Goal: Task Accomplishment & Management: Manage account settings

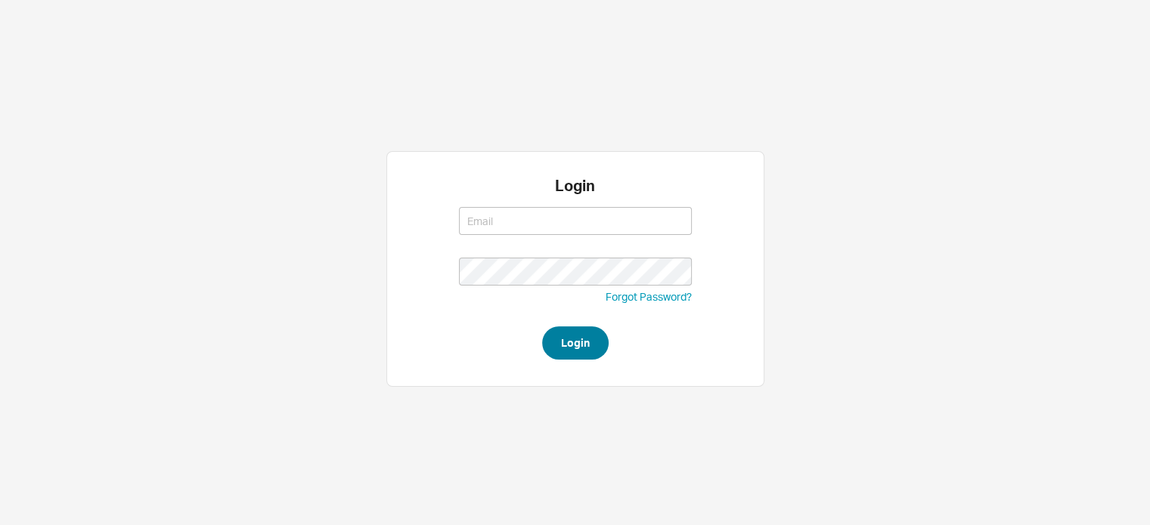
type input "amar@homeandstone.com"
click at [578, 327] on button "Login" at bounding box center [575, 343] width 67 height 33
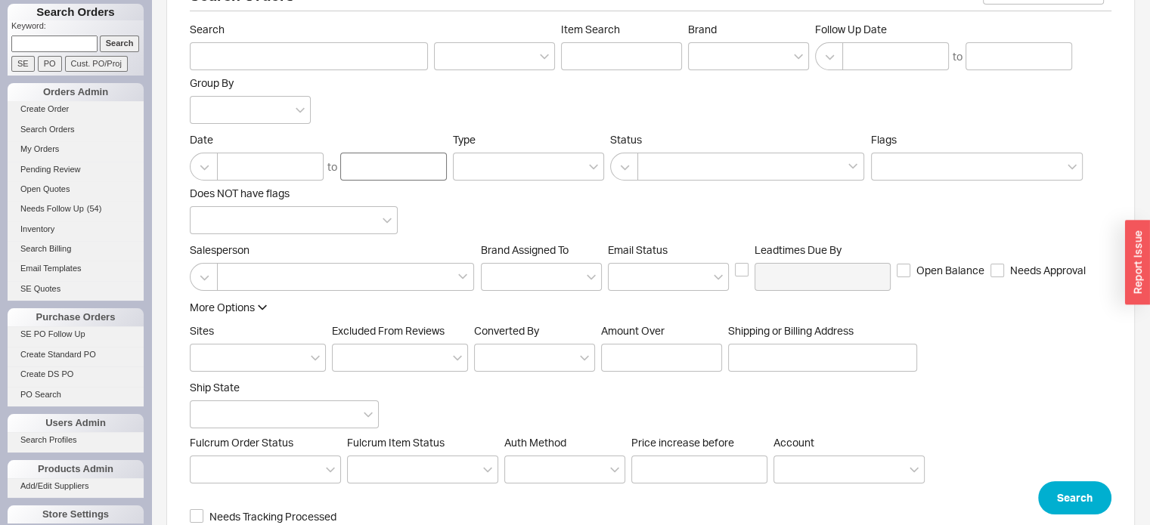
scroll to position [73, 0]
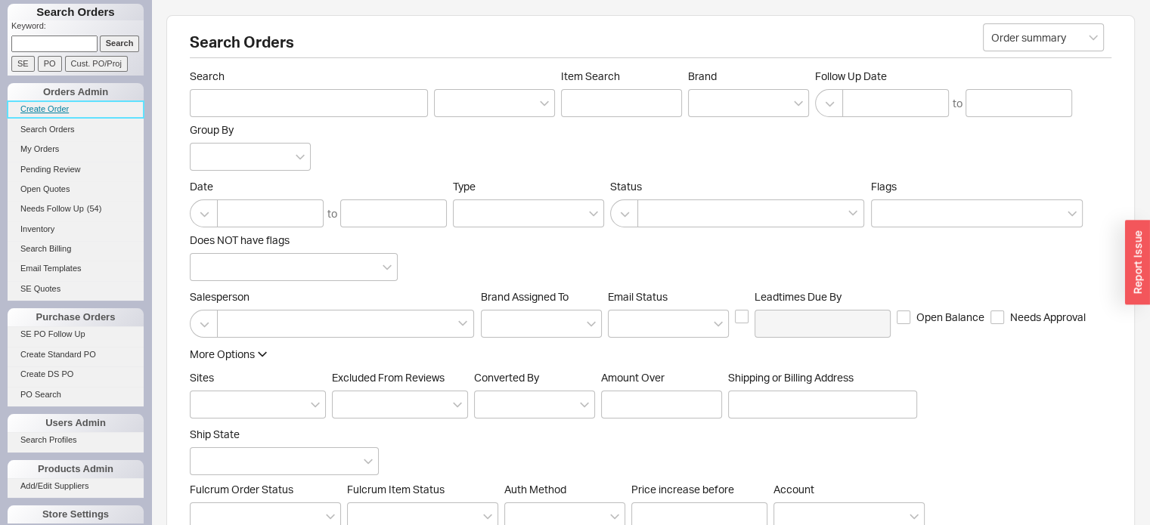
click at [52, 105] on link "Create Order" at bounding box center [76, 109] width 136 height 16
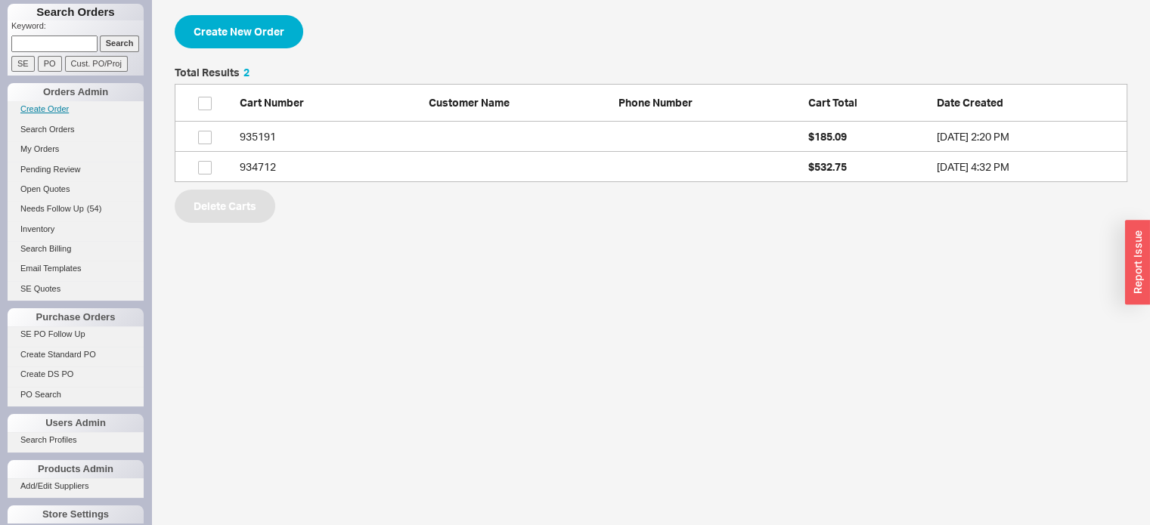
scroll to position [103, 940]
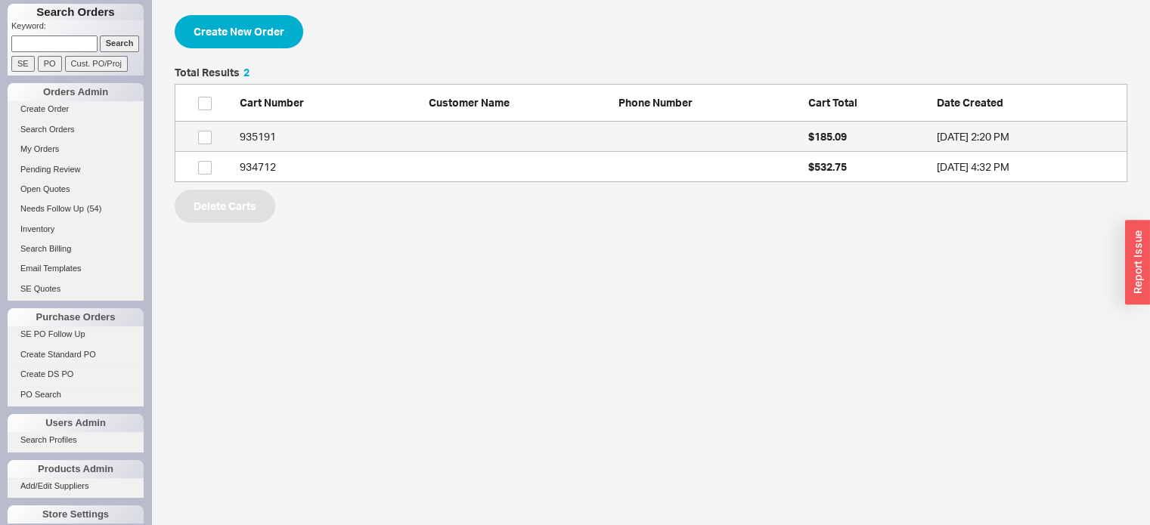
click at [251, 135] on div "935191" at bounding box center [331, 136] width 182 height 15
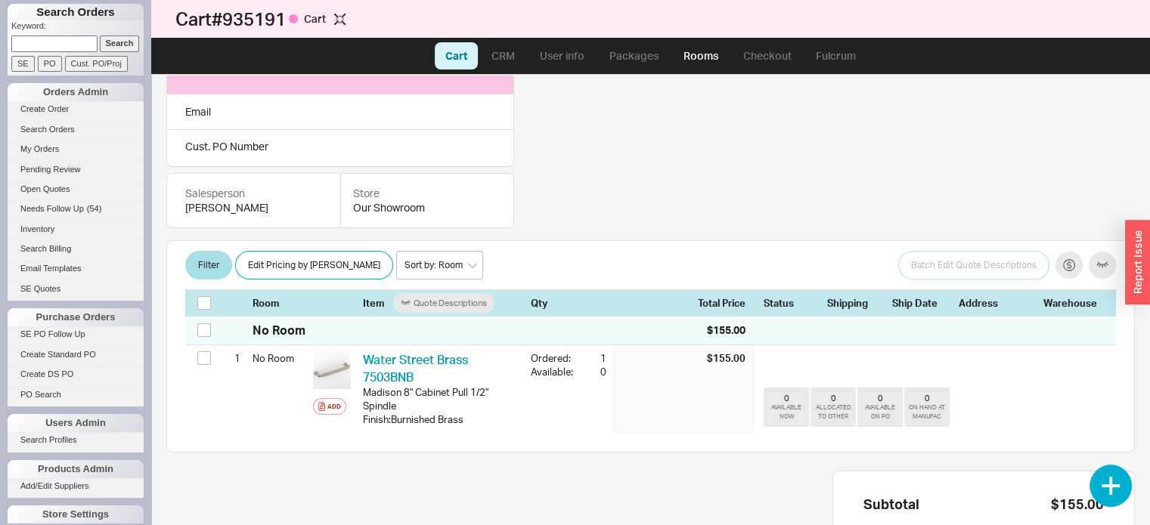
scroll to position [227, 0]
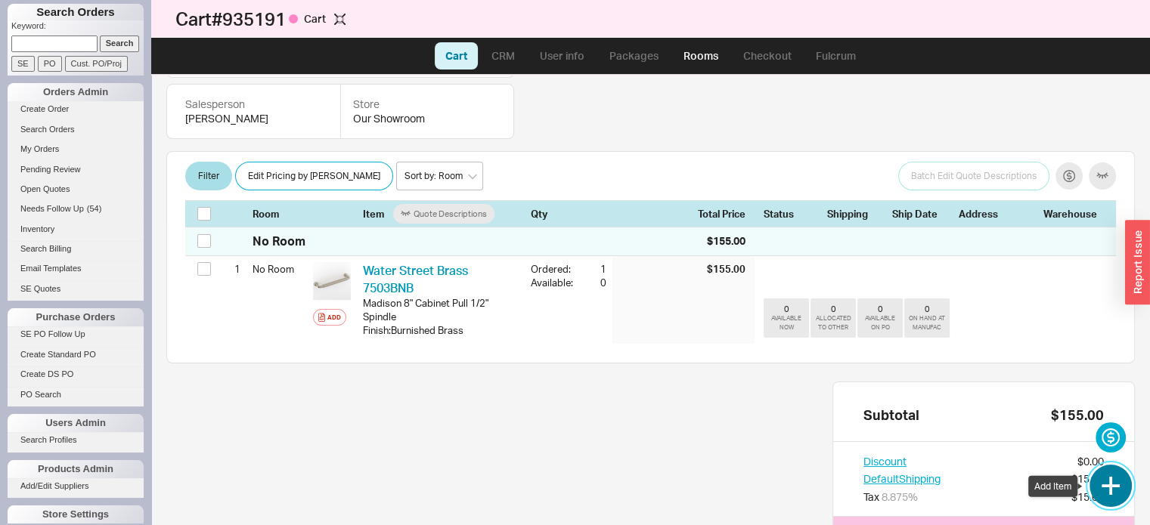
click at [1106, 485] on button "button" at bounding box center [1110, 486] width 42 height 42
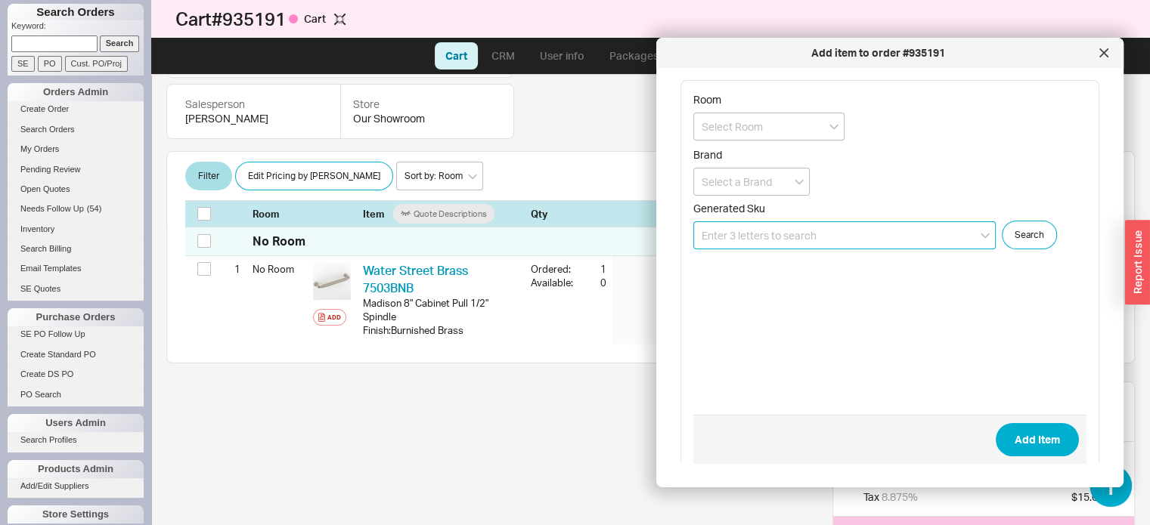
click at [841, 238] on input at bounding box center [844, 235] width 302 height 28
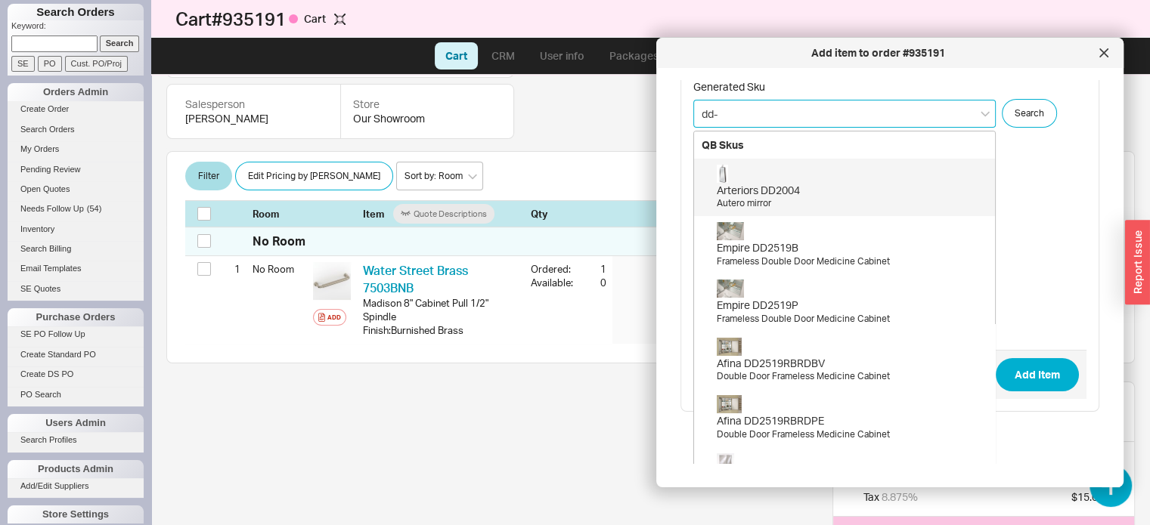
scroll to position [128, 0]
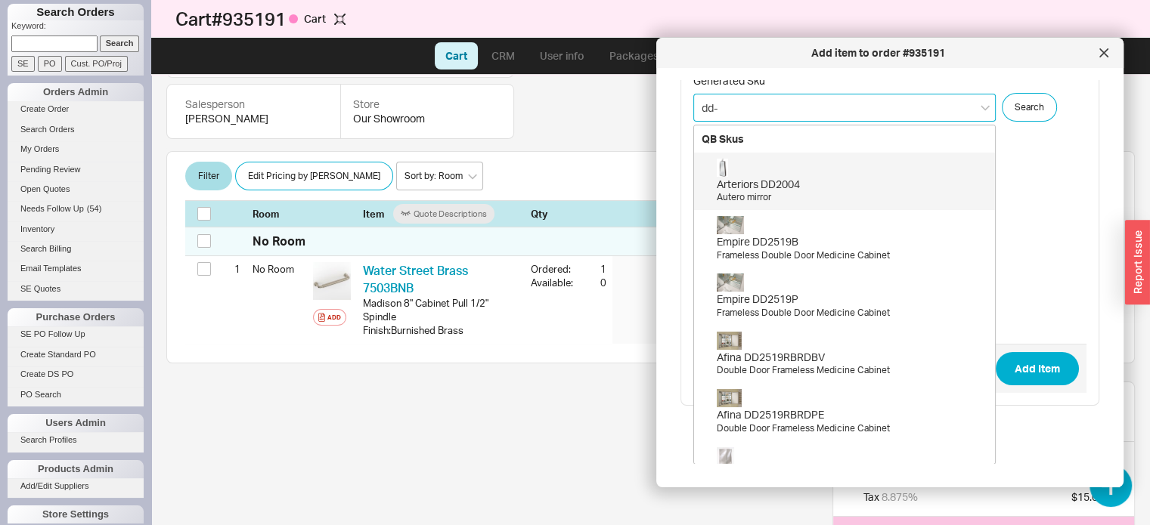
type input "dd-c"
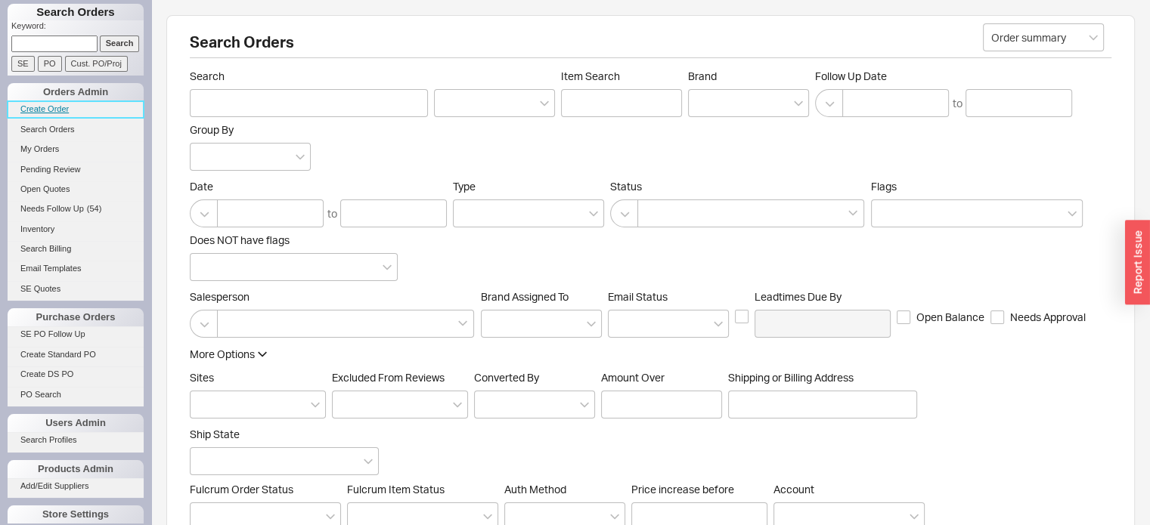
click at [53, 112] on link "Create Order" at bounding box center [76, 109] width 136 height 16
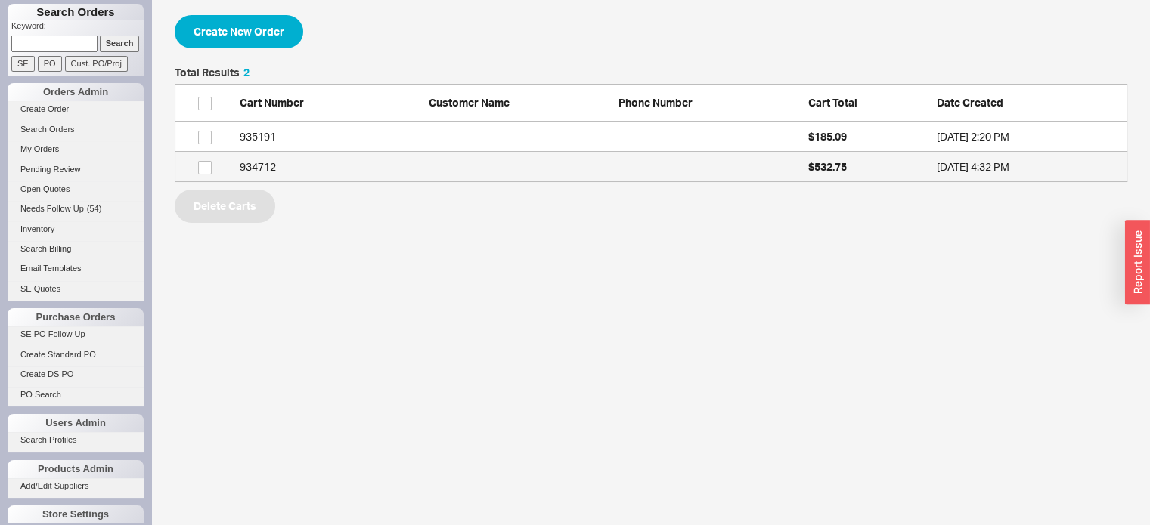
scroll to position [103, 940]
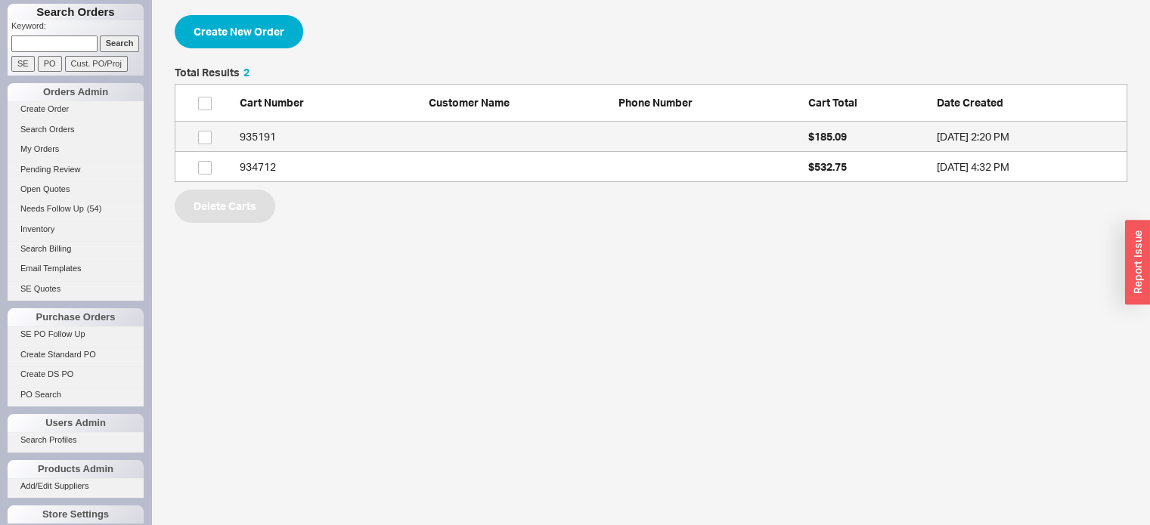
click at [256, 134] on div "935191" at bounding box center [331, 136] width 182 height 15
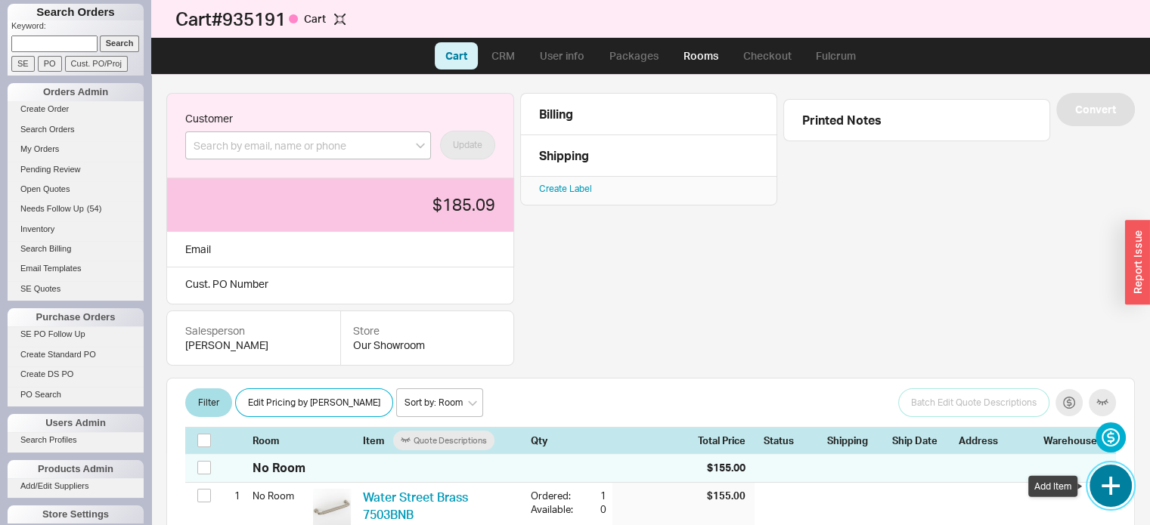
click at [1113, 478] on button "button" at bounding box center [1110, 486] width 42 height 42
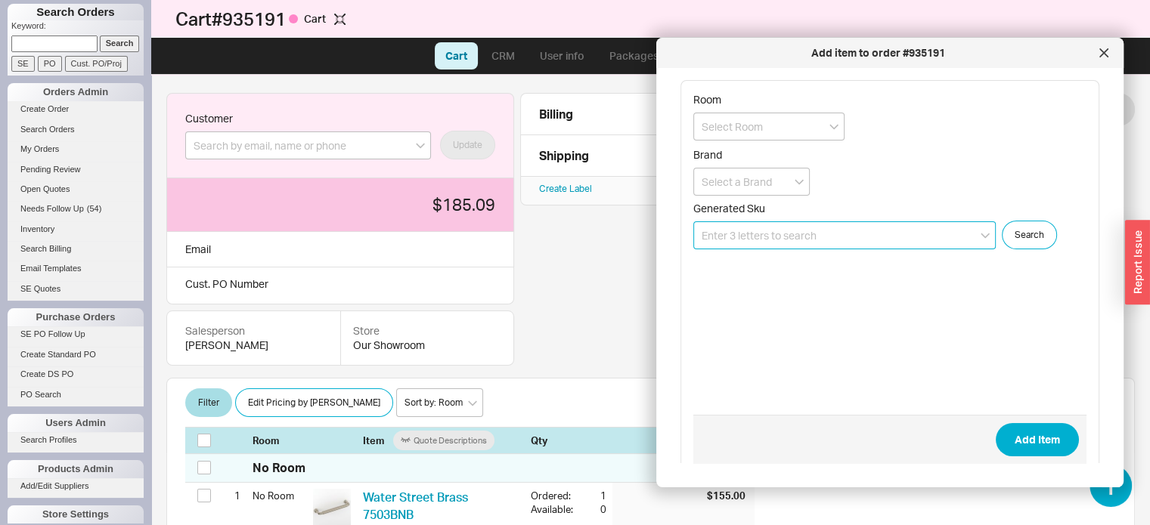
click at [851, 241] on input at bounding box center [844, 235] width 302 height 28
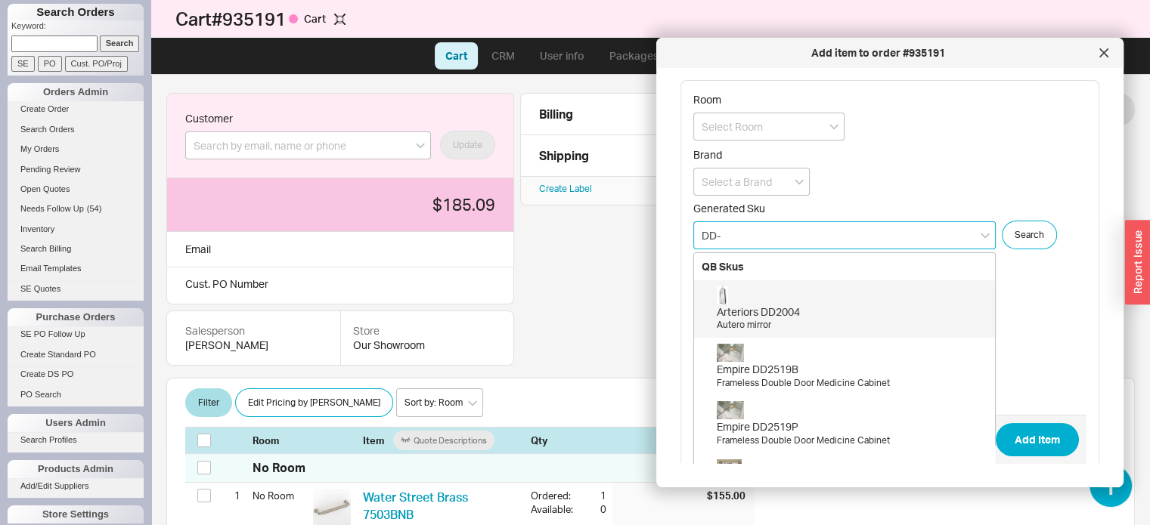
click at [730, 231] on input "DD-" at bounding box center [844, 235] width 302 height 28
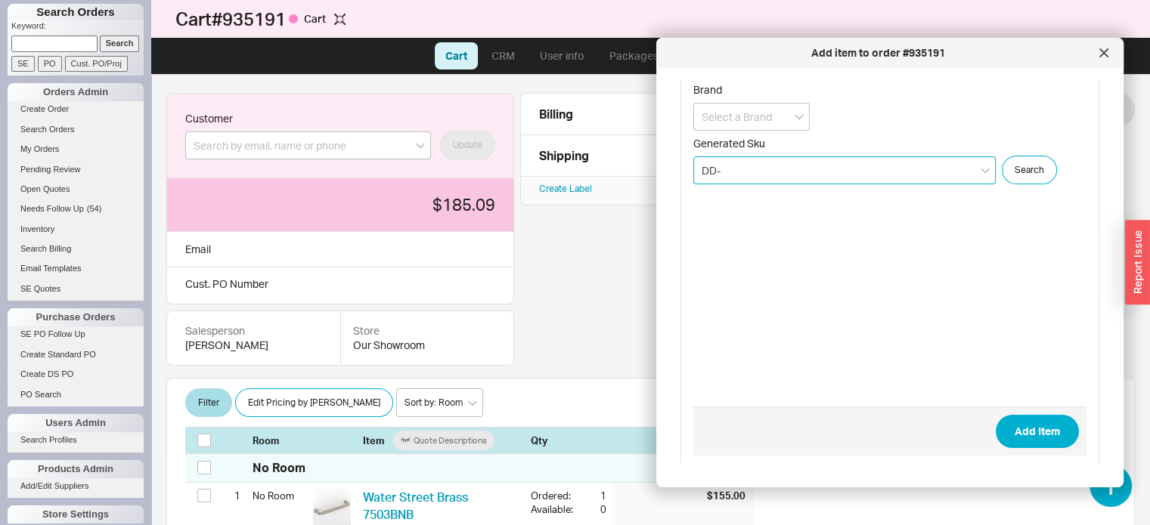
scroll to position [70, 0]
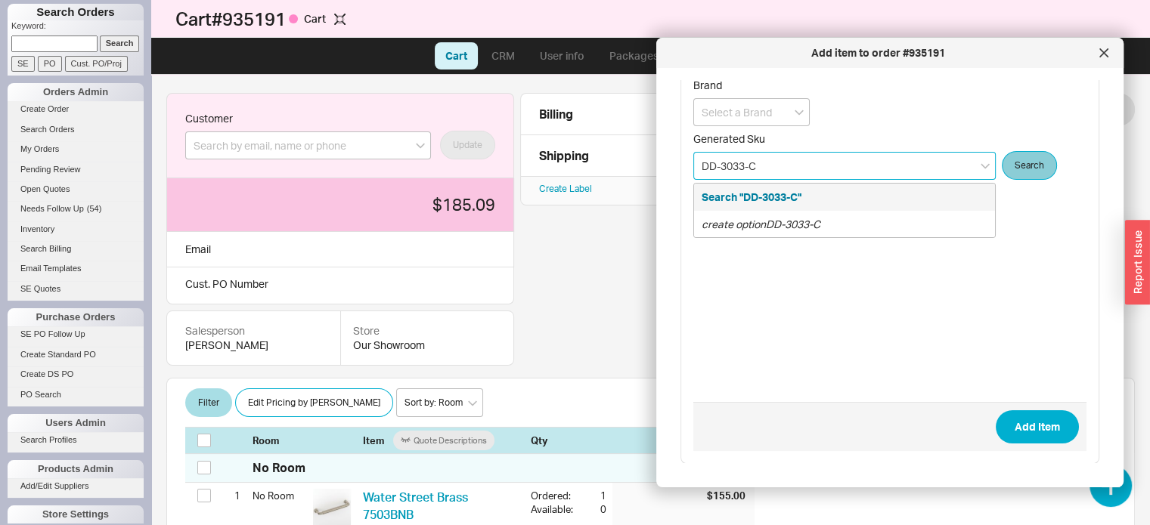
type input "DD-3033-C"
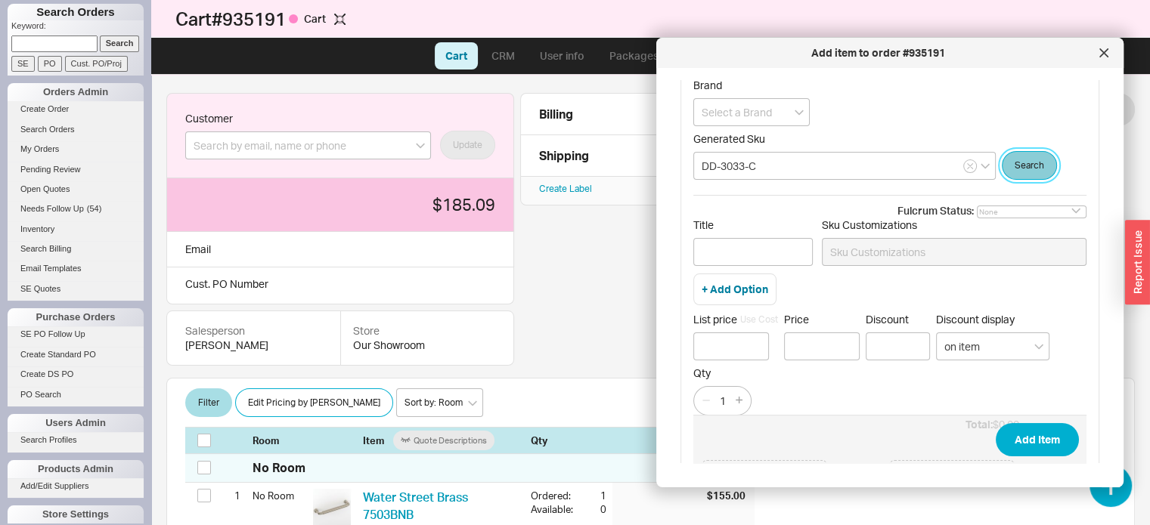
click at [1022, 170] on button "Search" at bounding box center [1029, 165] width 55 height 29
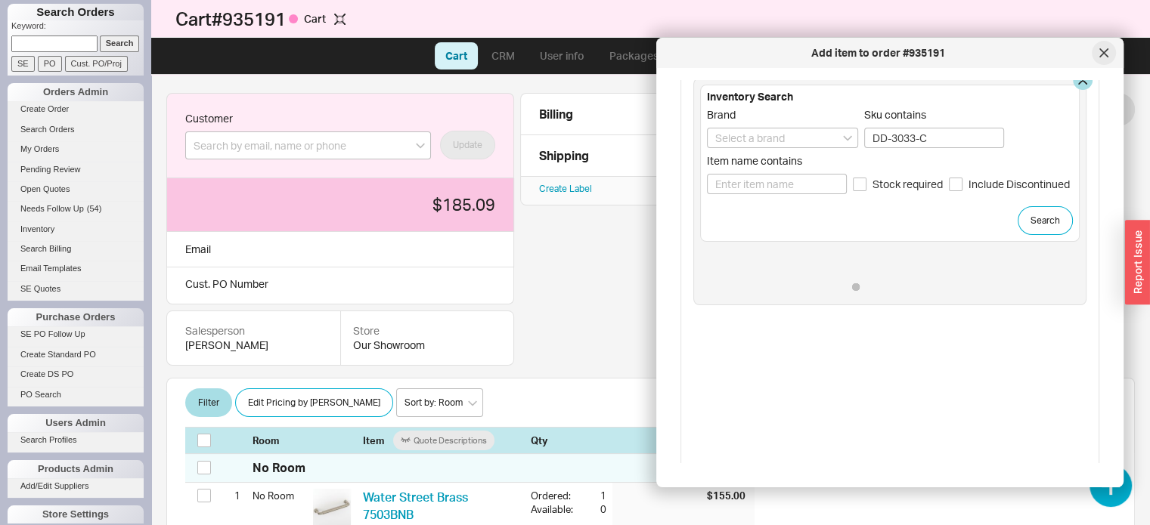
click at [1106, 51] on icon at bounding box center [1104, 53] width 8 height 8
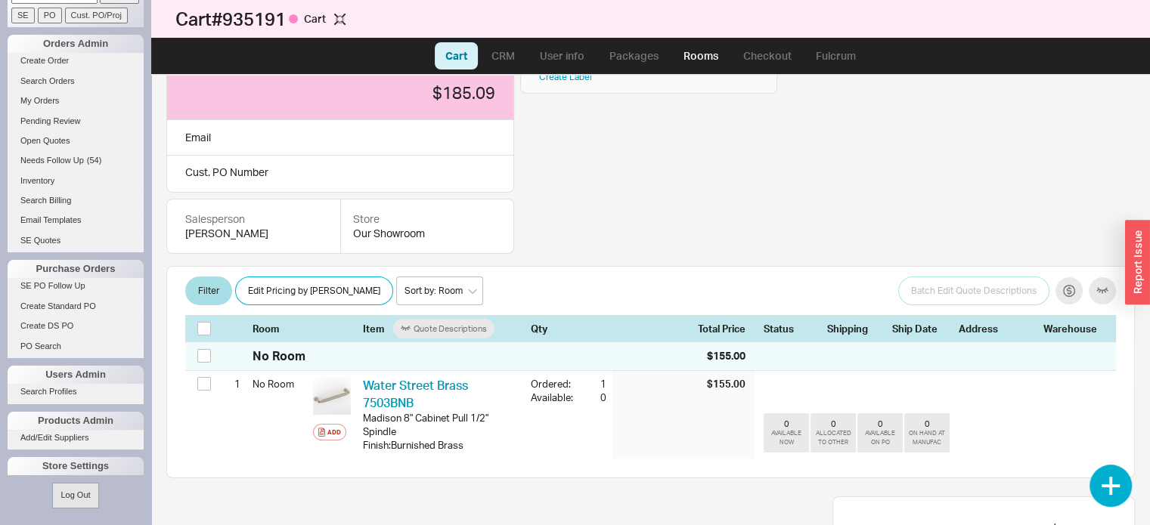
scroll to position [379, 0]
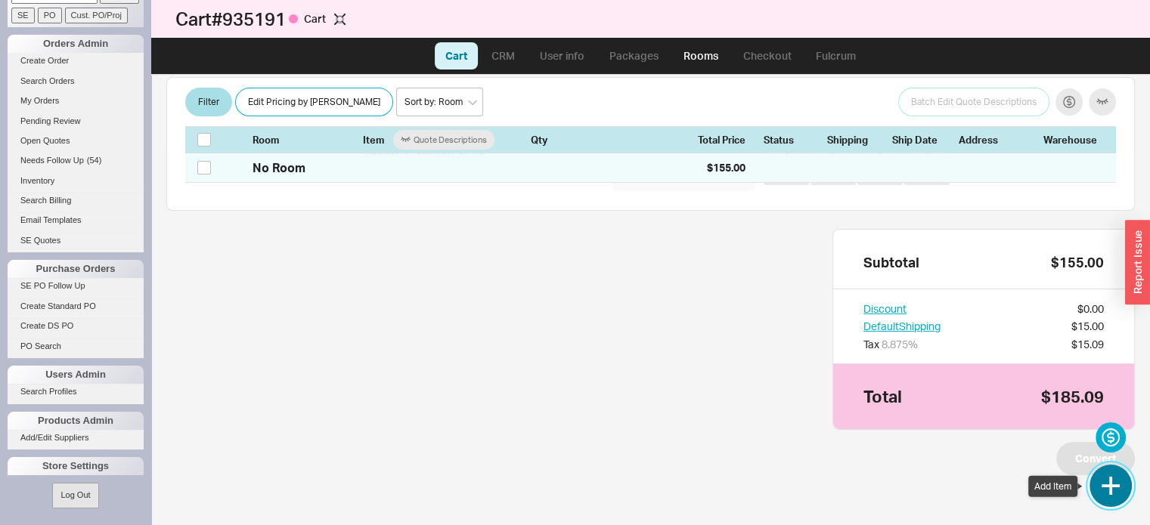
click at [1104, 483] on button "button" at bounding box center [1110, 486] width 42 height 42
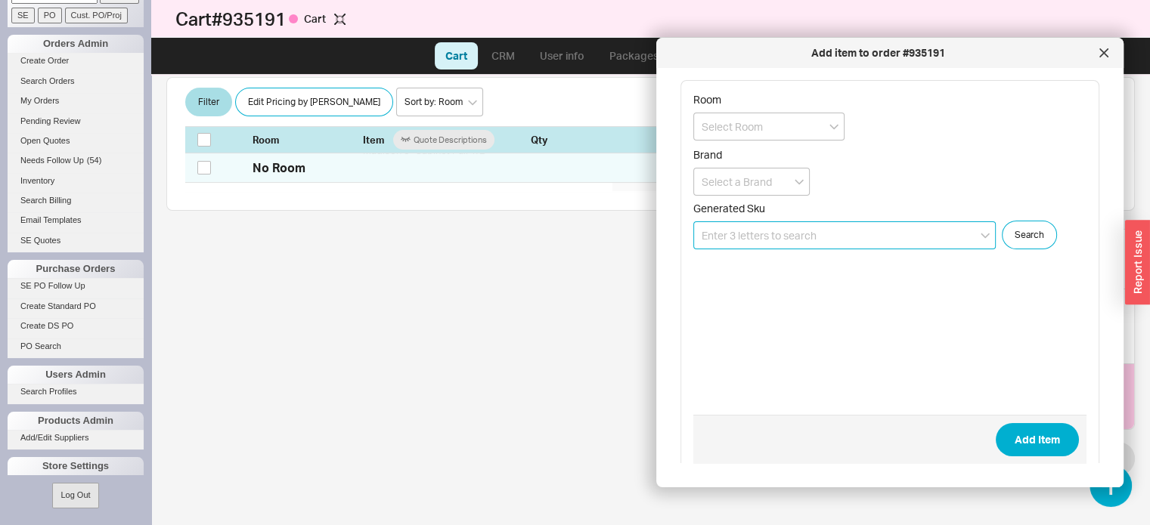
click at [870, 235] on input at bounding box center [844, 235] width 302 height 28
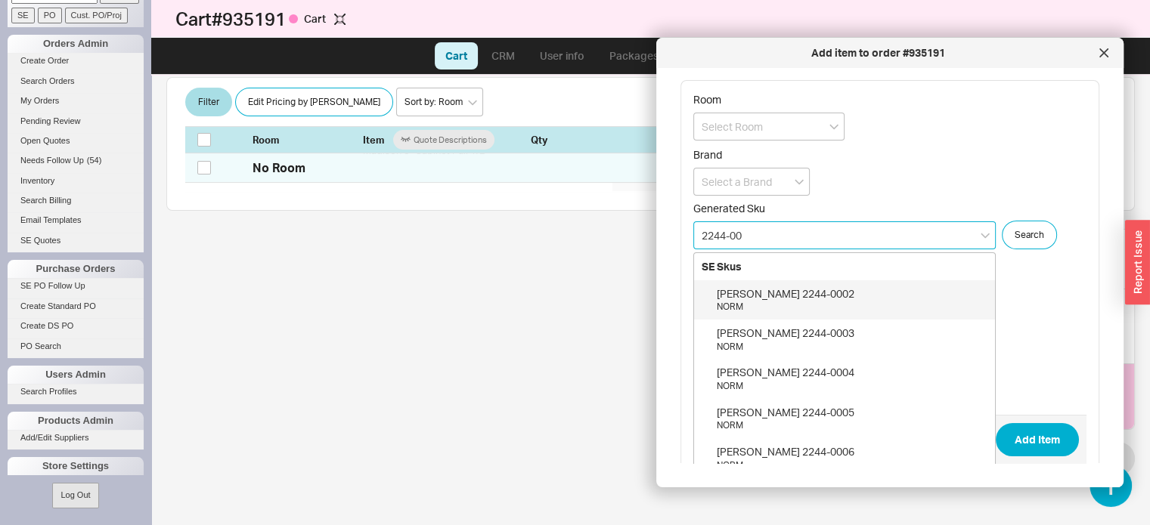
click at [776, 291] on div "Schmidlin 2244-0002" at bounding box center [852, 293] width 271 height 15
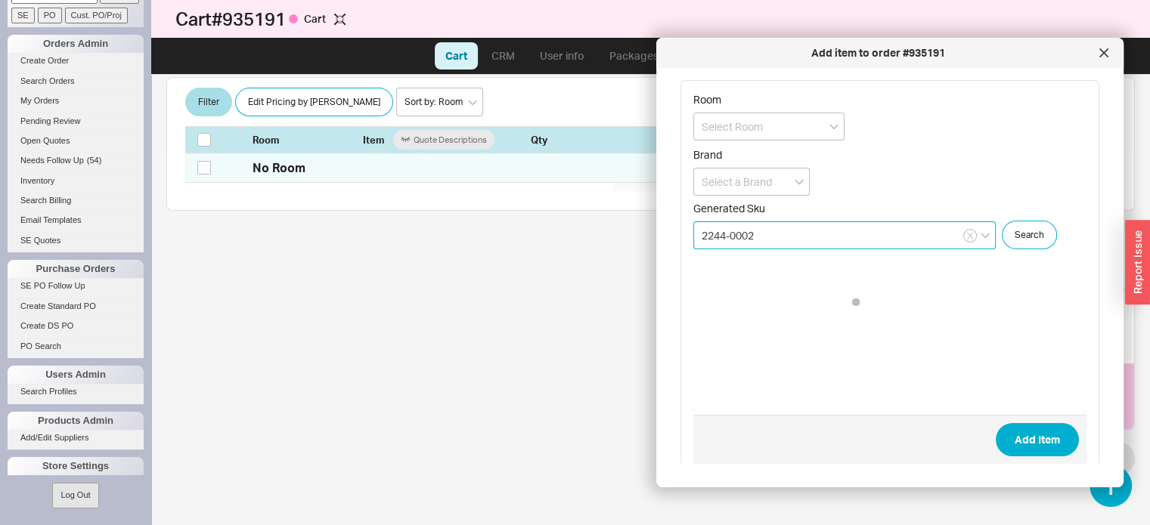
type input "2244-0002"
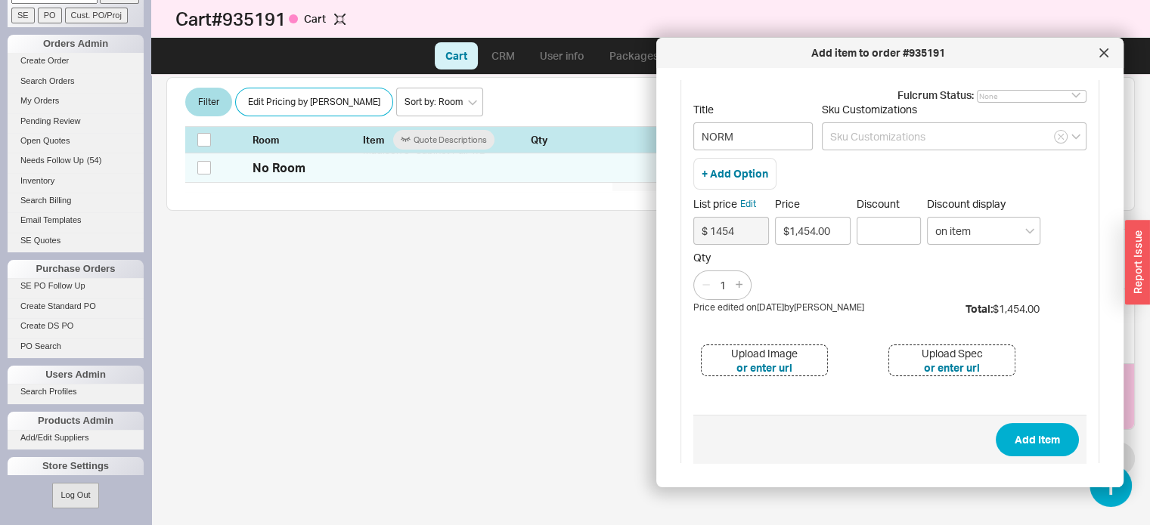
scroll to position [199, 0]
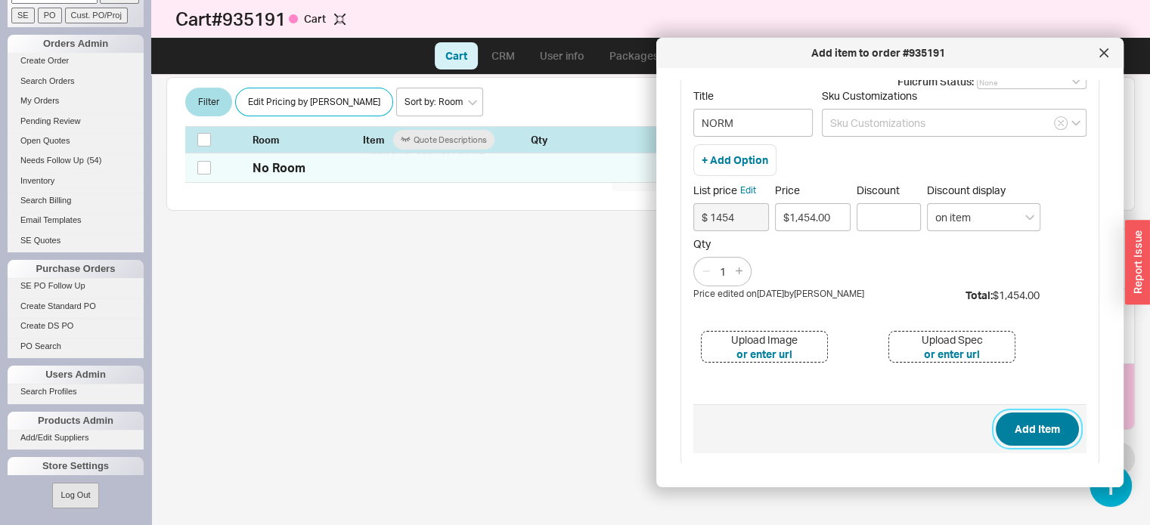
click at [1017, 422] on button "Add Item" at bounding box center [1037, 429] width 83 height 33
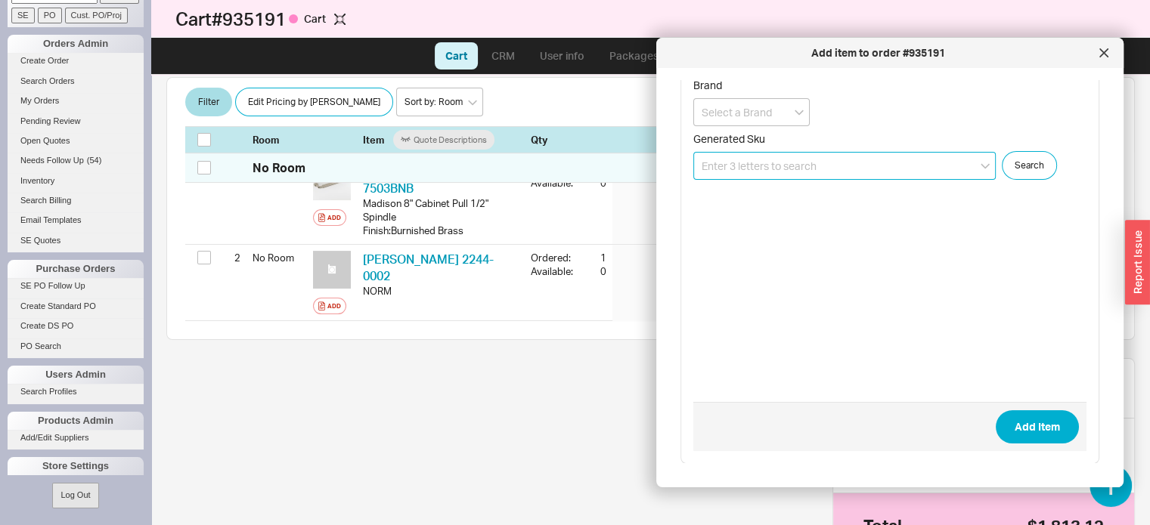
scroll to position [307, 0]
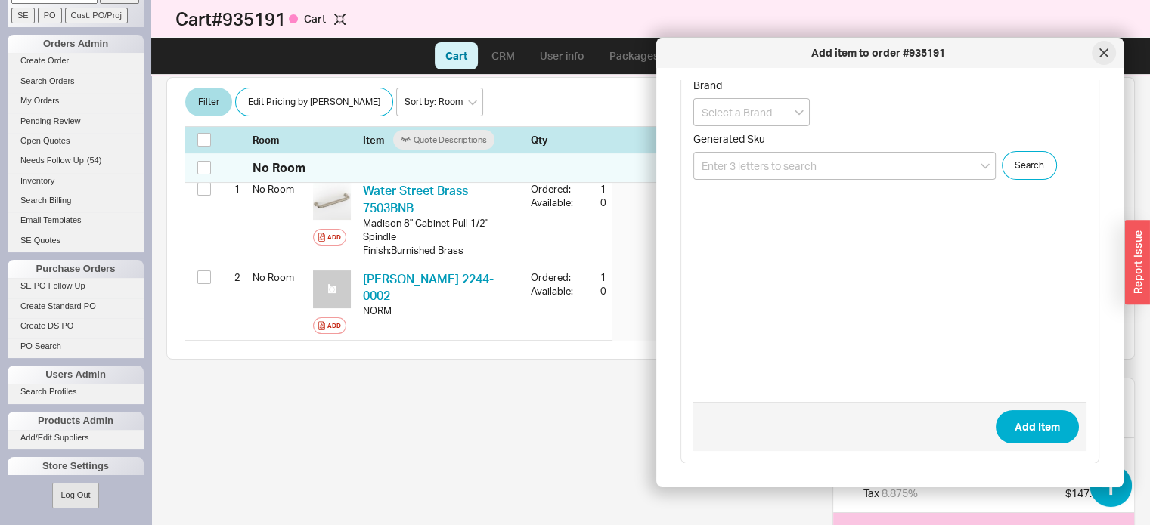
click at [1108, 58] on div at bounding box center [1104, 53] width 24 height 24
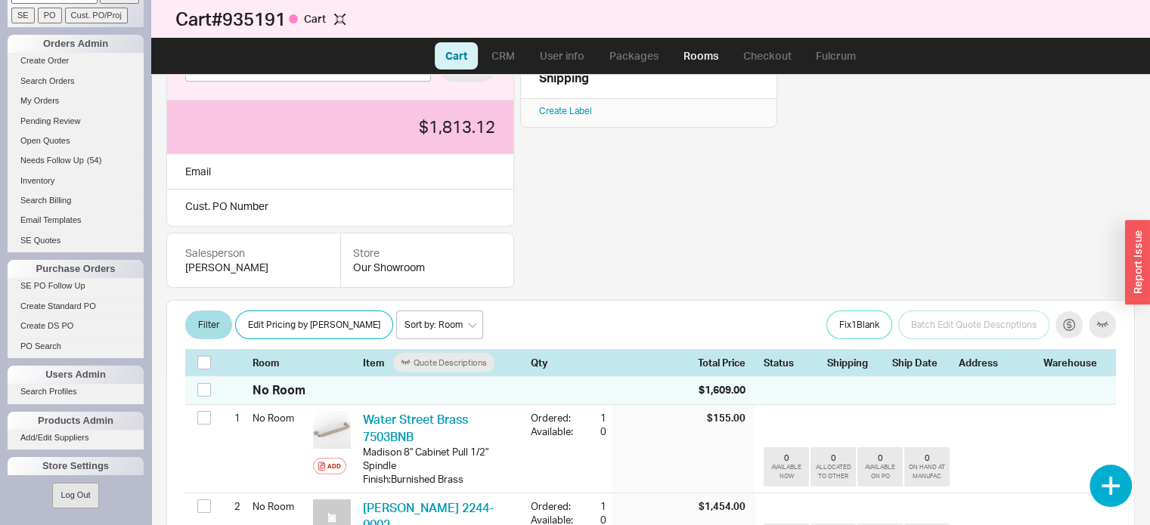
scroll to position [153, 0]
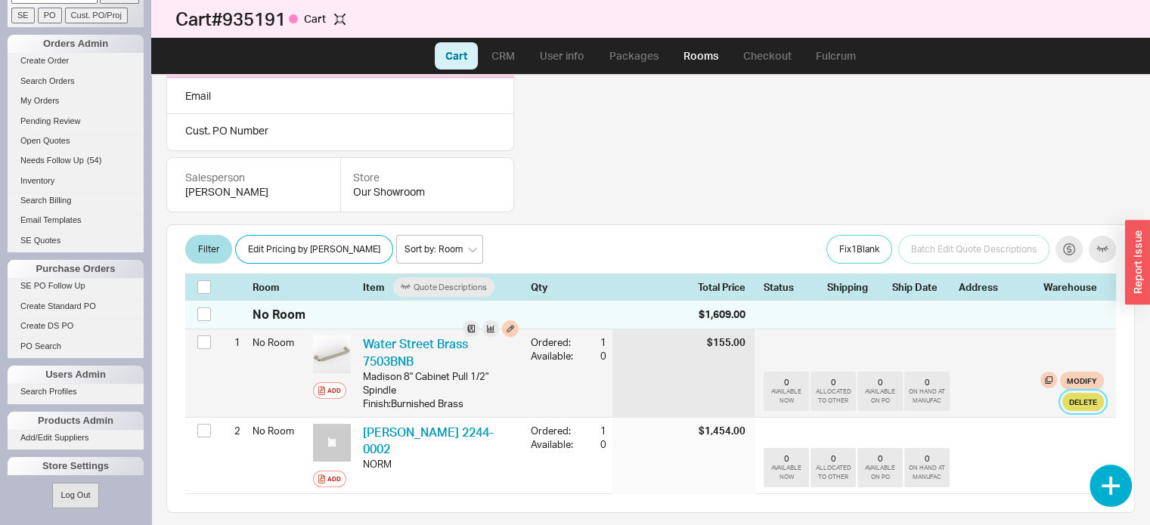
click at [1064, 405] on button "Delete" at bounding box center [1083, 402] width 42 height 18
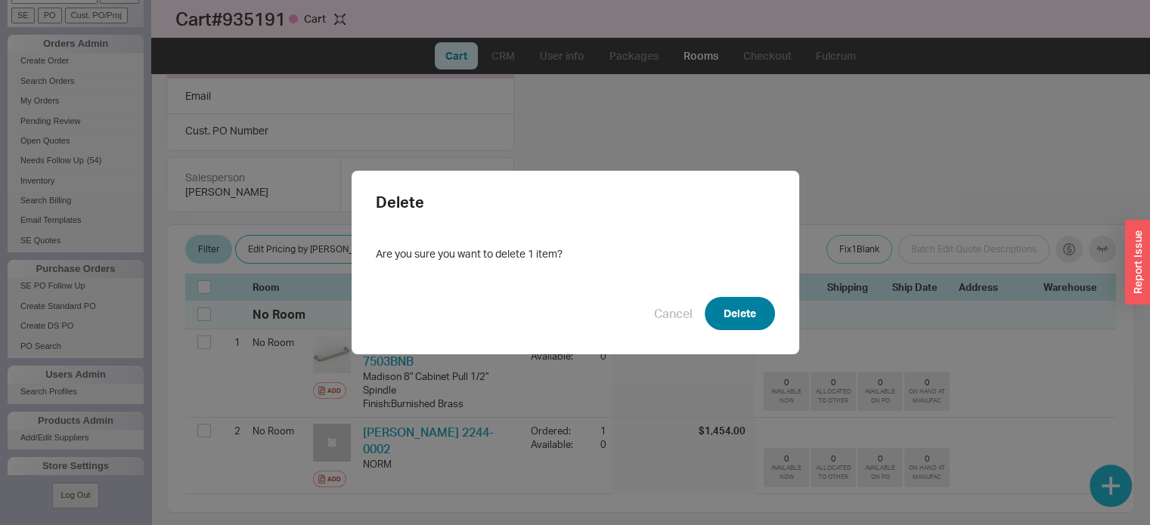
click at [723, 301] on button "Delete" at bounding box center [739, 313] width 70 height 33
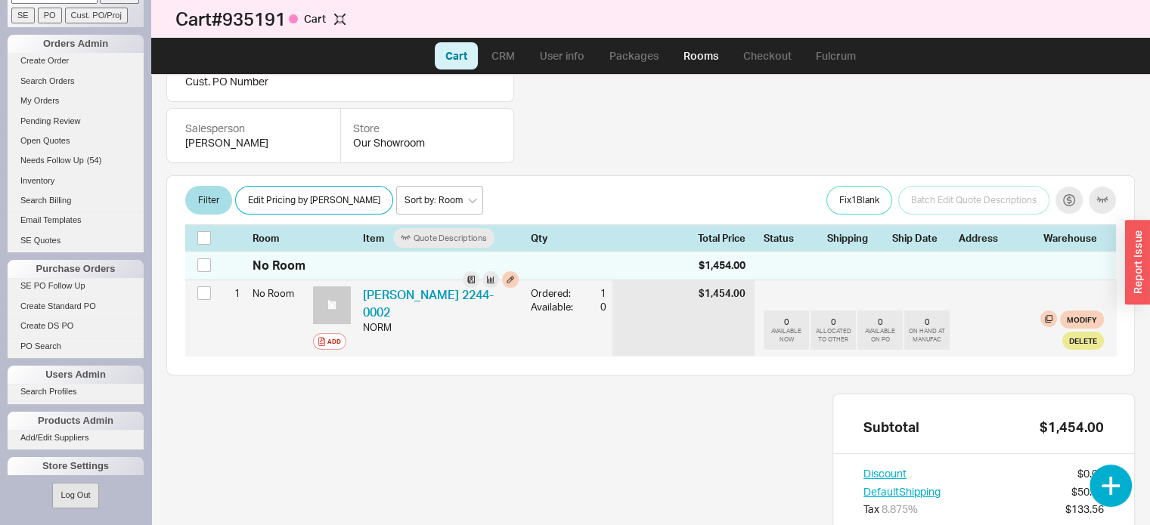
scroll to position [229, 0]
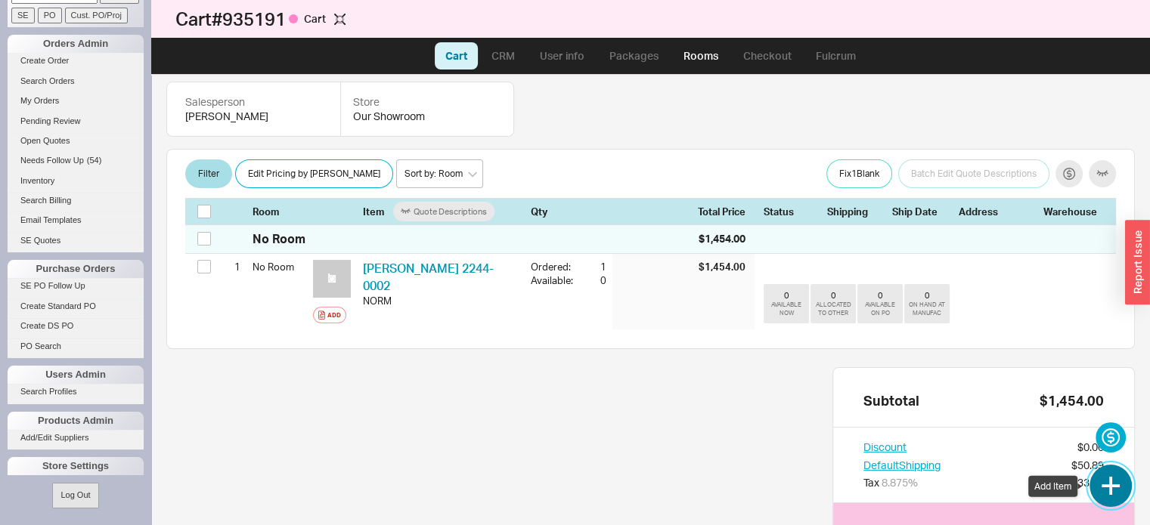
click at [1122, 492] on button "button" at bounding box center [1110, 486] width 42 height 42
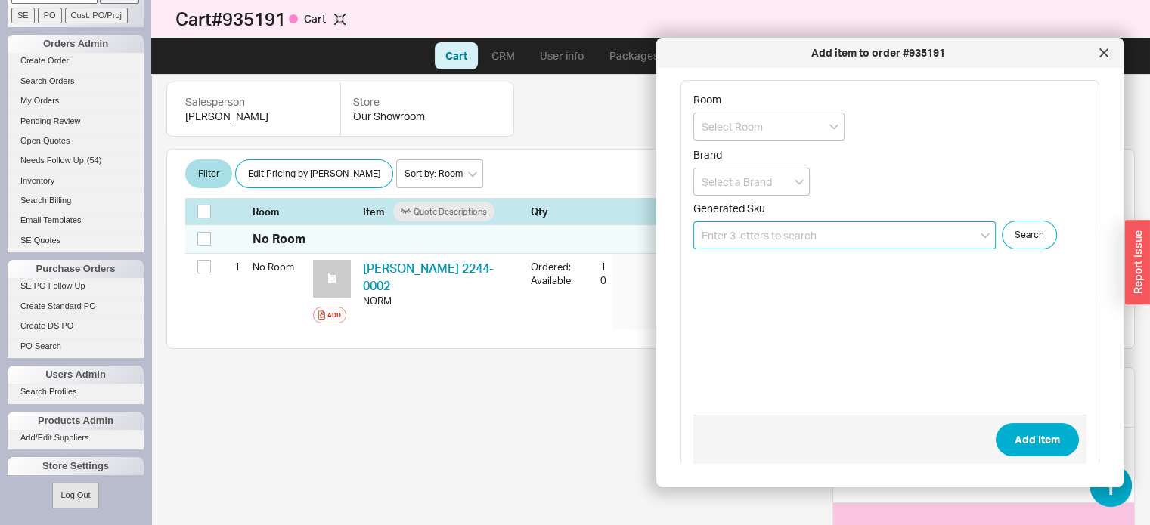
click at [832, 238] on input at bounding box center [844, 235] width 302 height 28
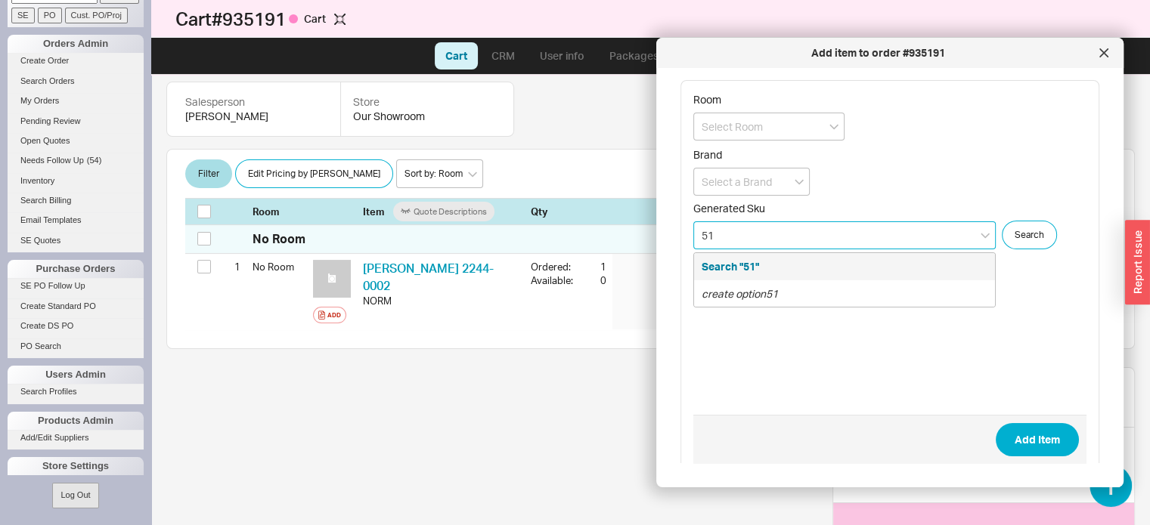
type input "5"
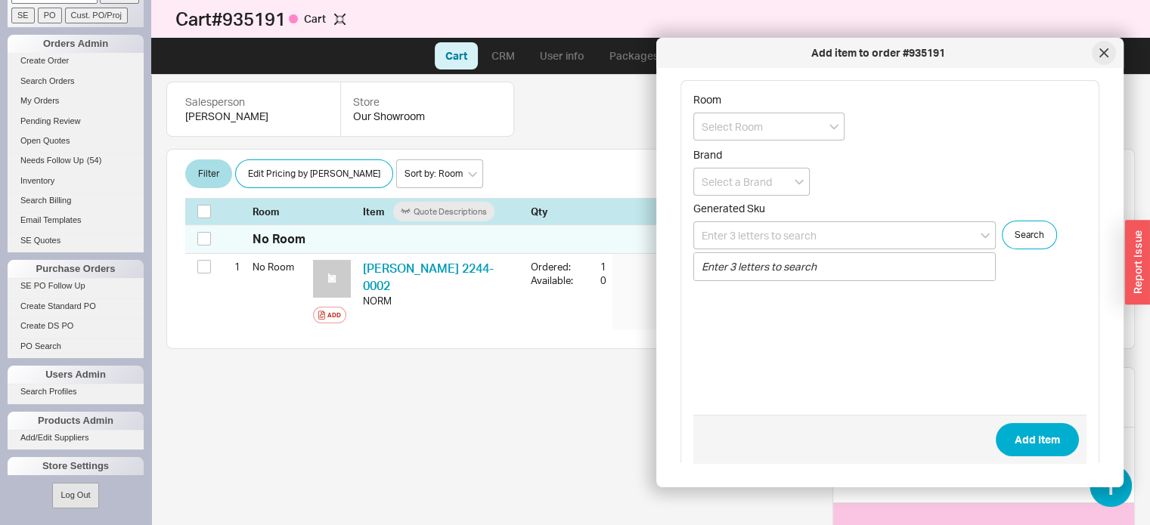
click at [1105, 51] on icon at bounding box center [1104, 53] width 8 height 8
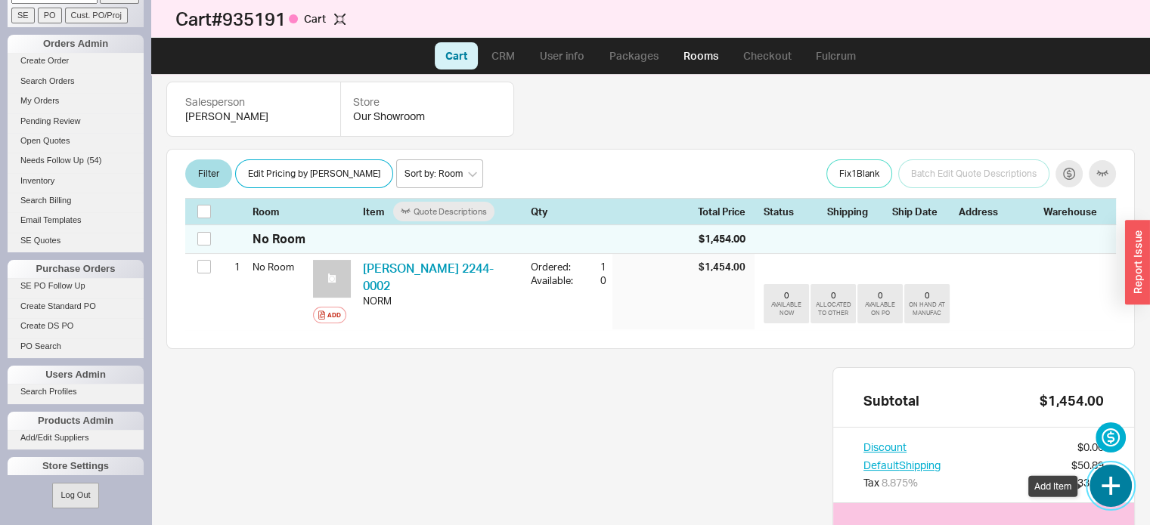
click at [1114, 497] on button "button" at bounding box center [1110, 486] width 42 height 42
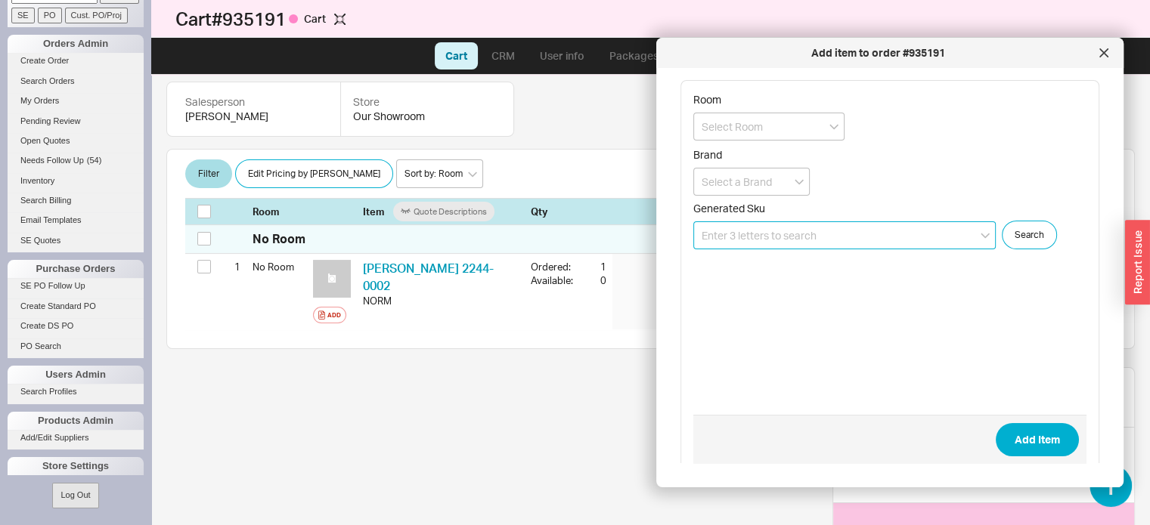
click at [811, 223] on input at bounding box center [844, 235] width 302 height 28
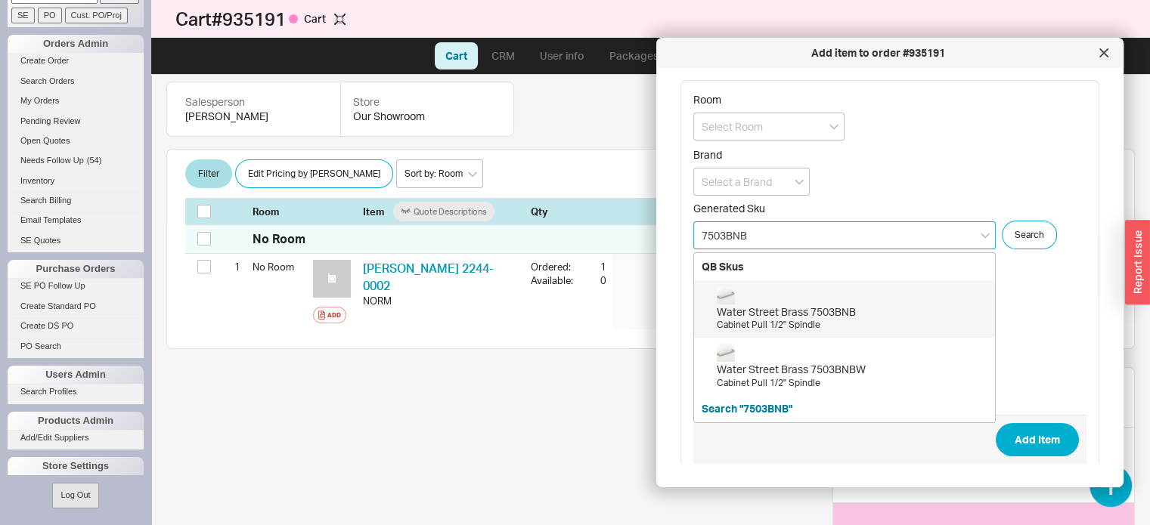
click at [808, 316] on div "Water Street Brass 7503BNB" at bounding box center [852, 312] width 271 height 15
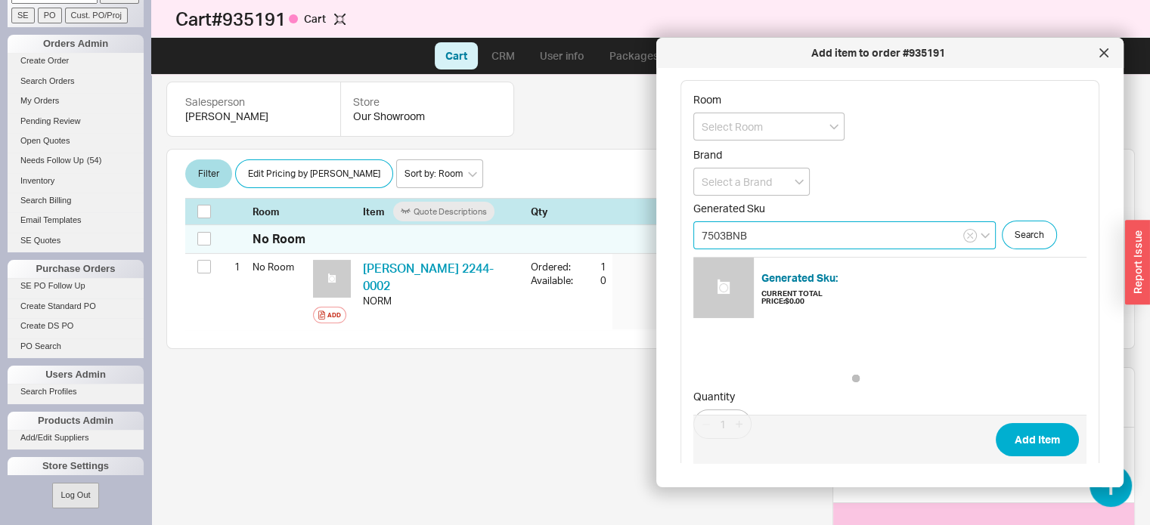
type input "7503BNB"
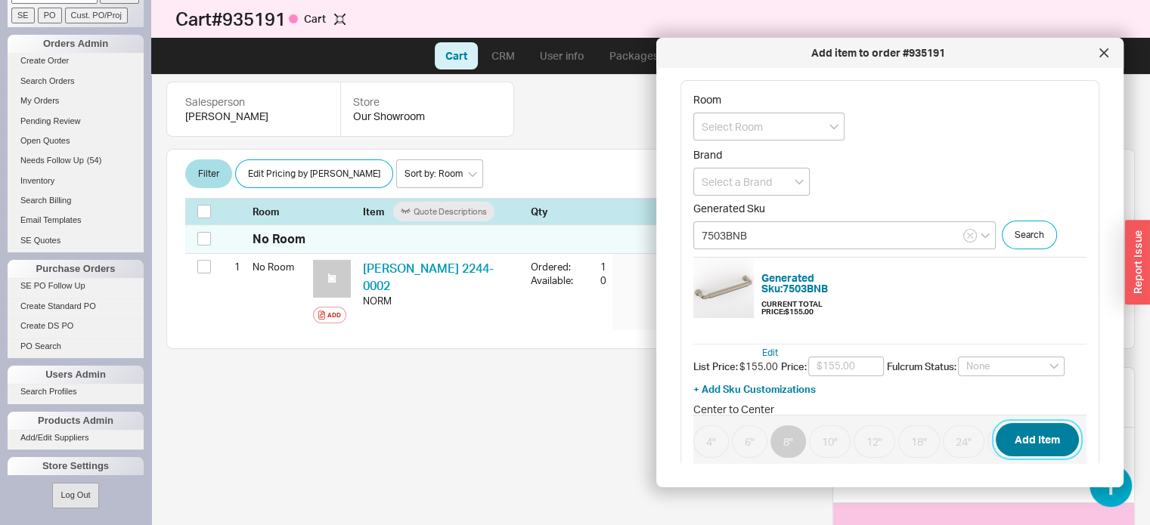
click at [1015, 437] on button "Add Item" at bounding box center [1037, 439] width 83 height 33
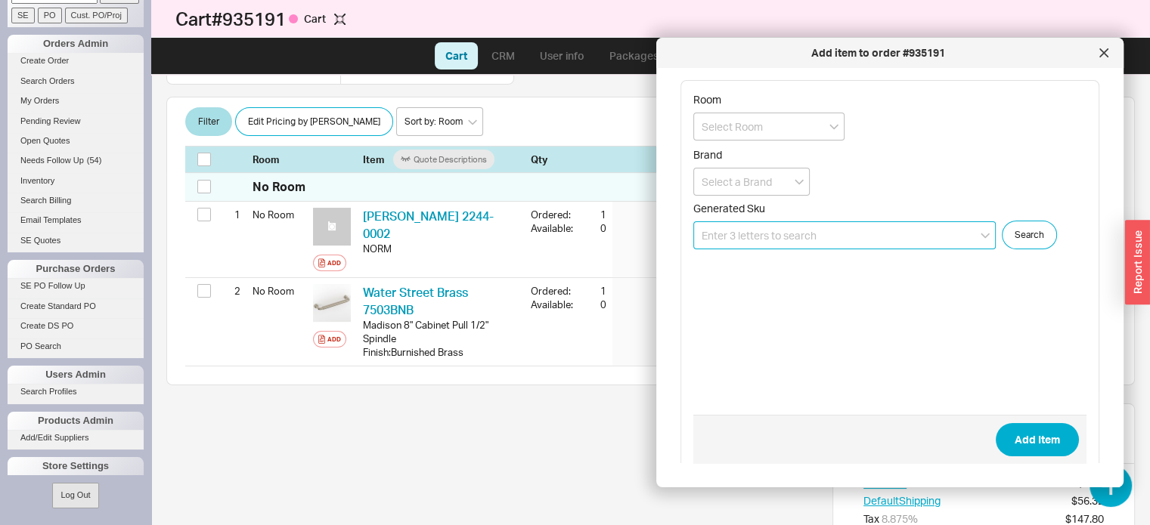
scroll to position [301, 0]
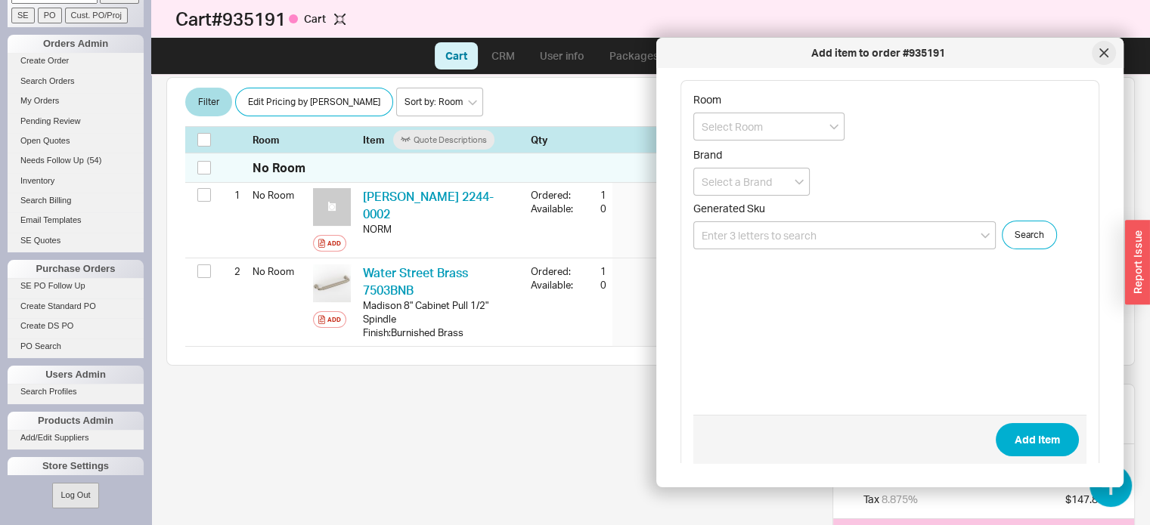
click at [1107, 50] on icon at bounding box center [1103, 52] width 9 height 9
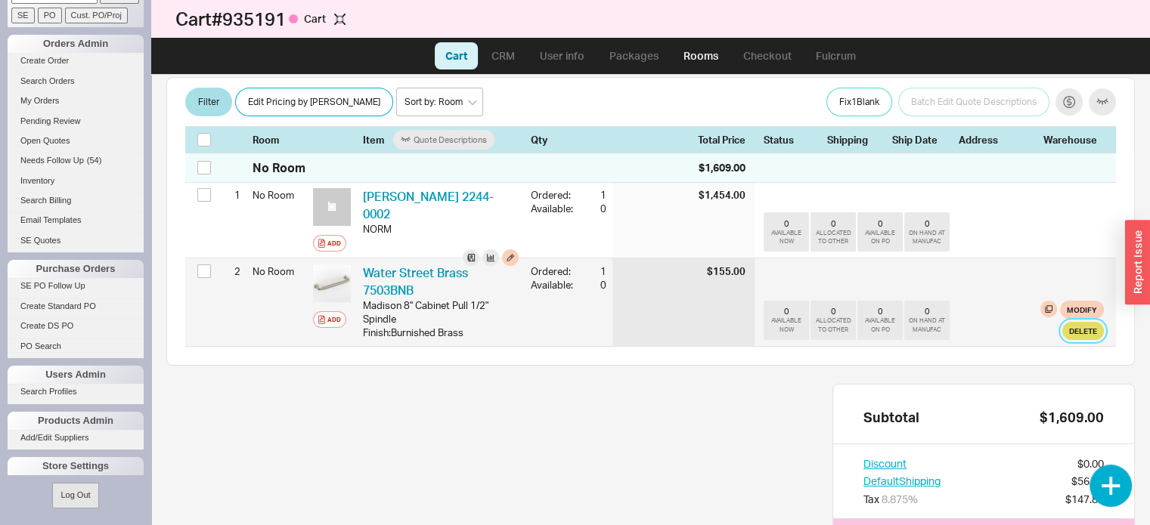
click at [1073, 330] on button "Delete" at bounding box center [1083, 331] width 42 height 18
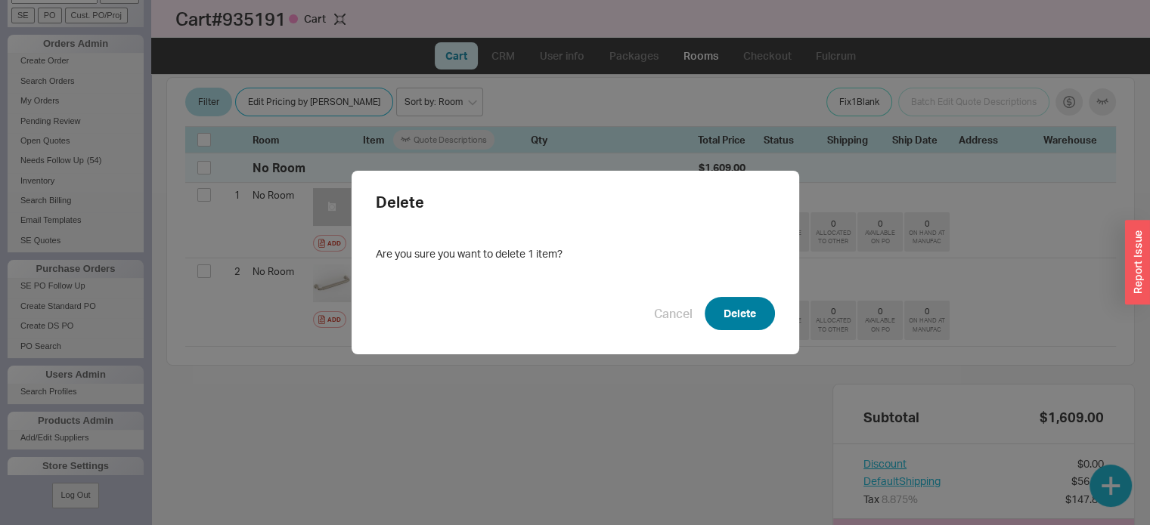
click at [735, 314] on button "Delete" at bounding box center [739, 313] width 70 height 33
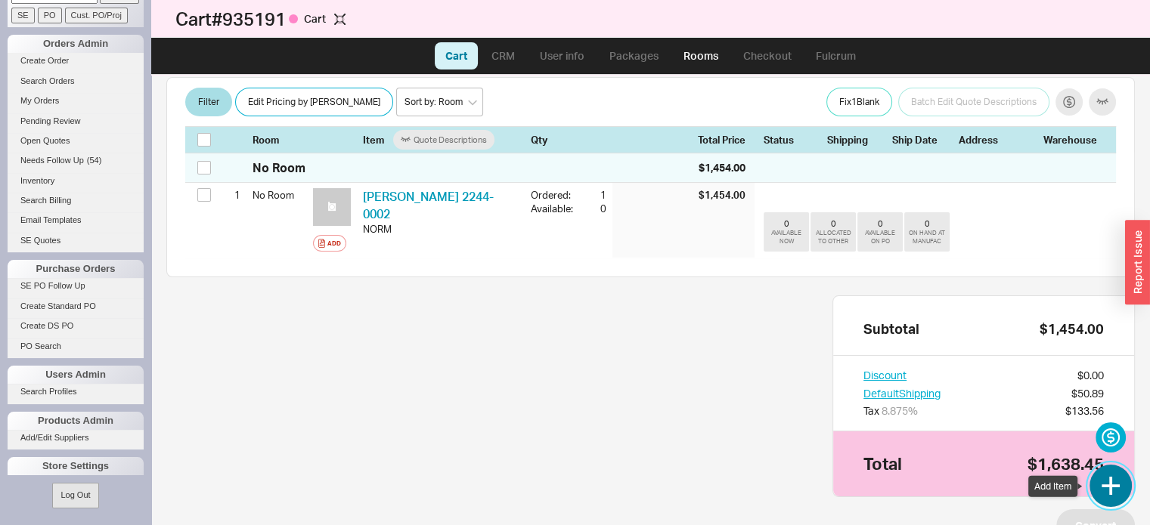
click at [1115, 488] on button "button" at bounding box center [1110, 486] width 42 height 42
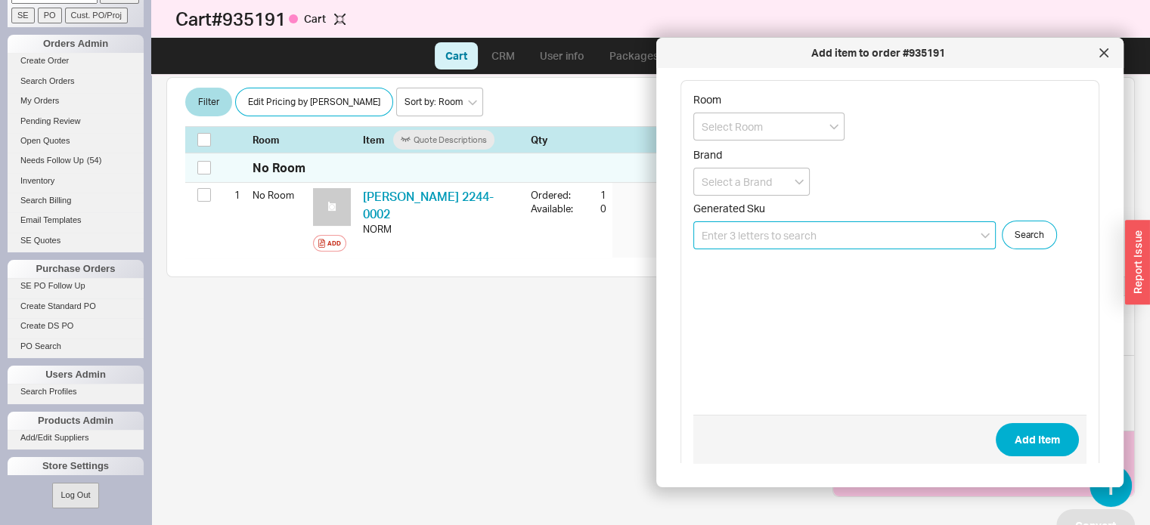
click at [860, 239] on input at bounding box center [844, 235] width 302 height 28
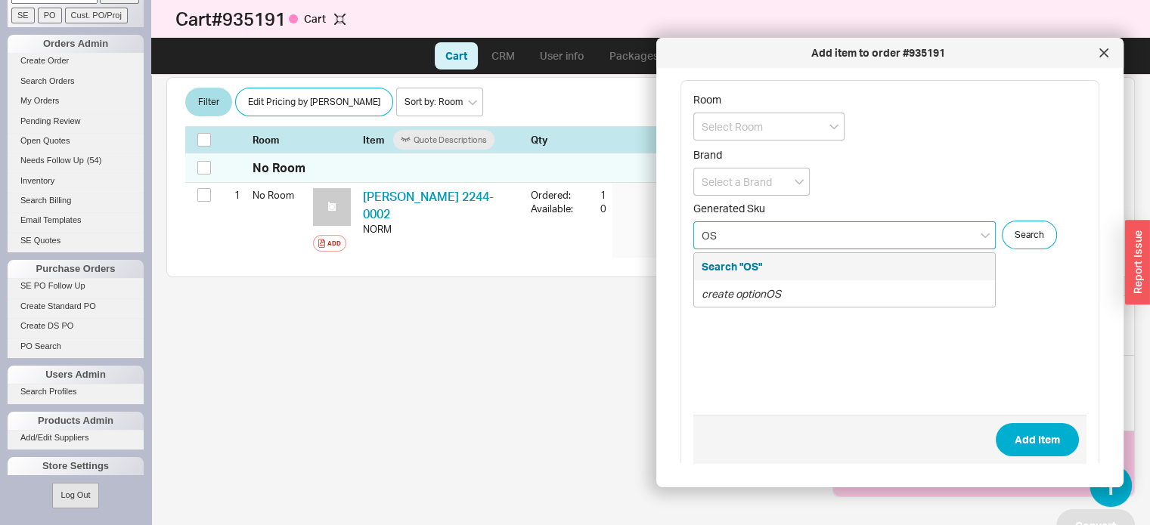
type input "O"
type input "I"
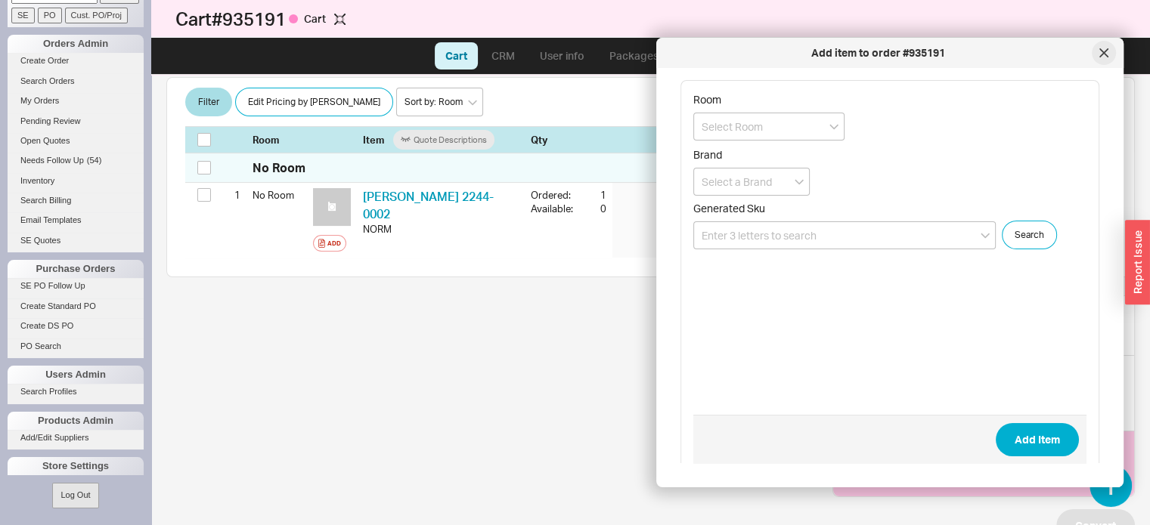
click at [1103, 53] on icon at bounding box center [1104, 53] width 8 height 8
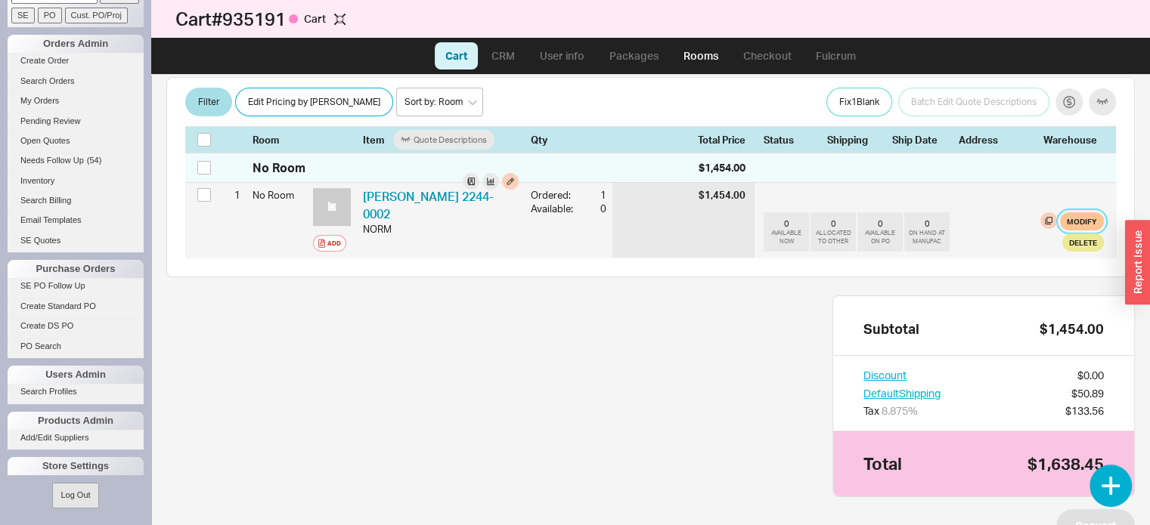
click at [1070, 220] on button "Modify" at bounding box center [1082, 221] width 44 height 18
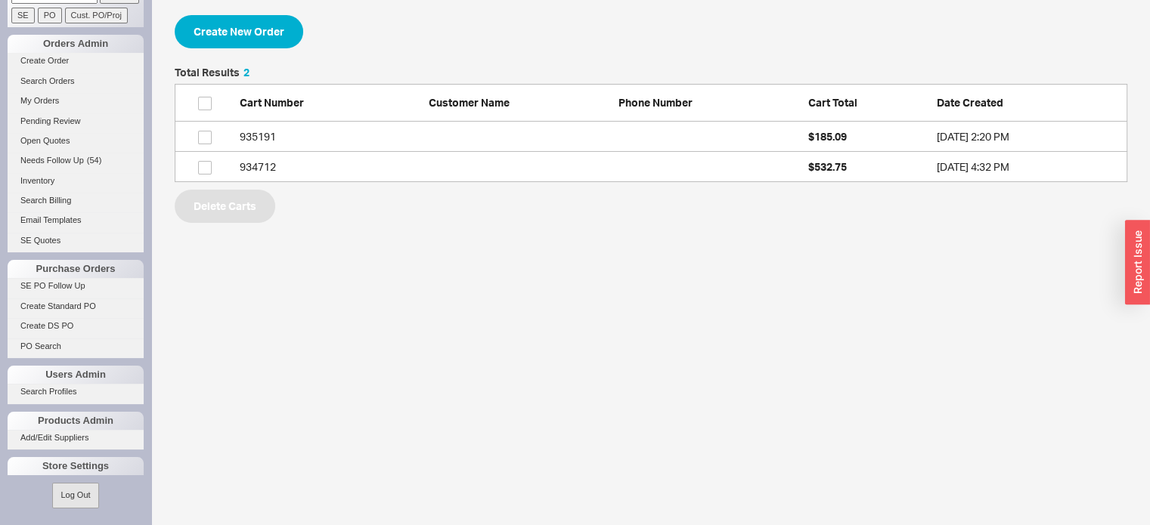
scroll to position [103, 940]
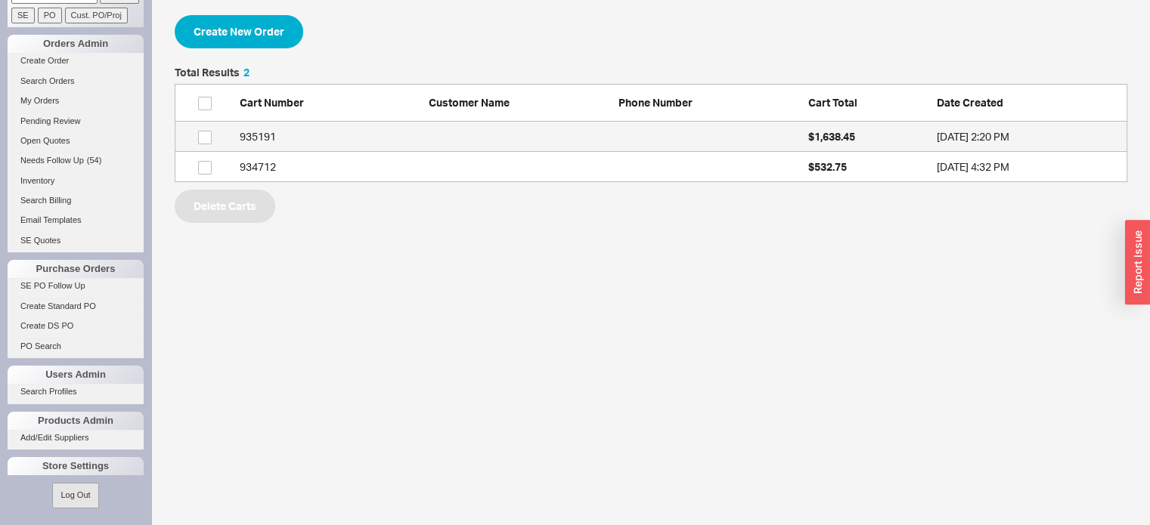
click at [698, 138] on link "935191 $1,638.45 8/20/25 2:20 PM" at bounding box center [651, 137] width 952 height 30
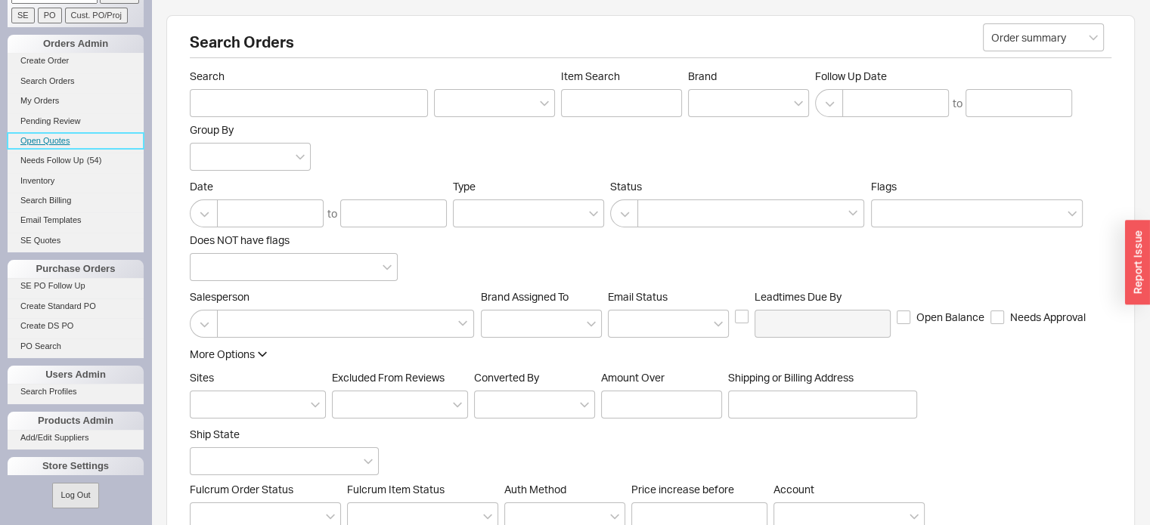
click at [51, 141] on link "Open Quotes" at bounding box center [76, 141] width 136 height 16
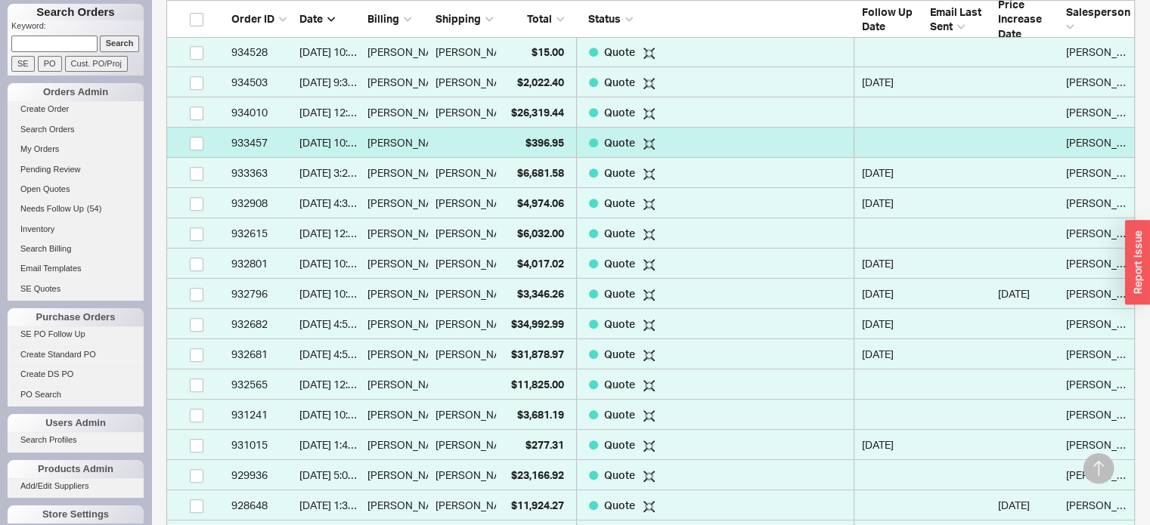
scroll to position [680, 0]
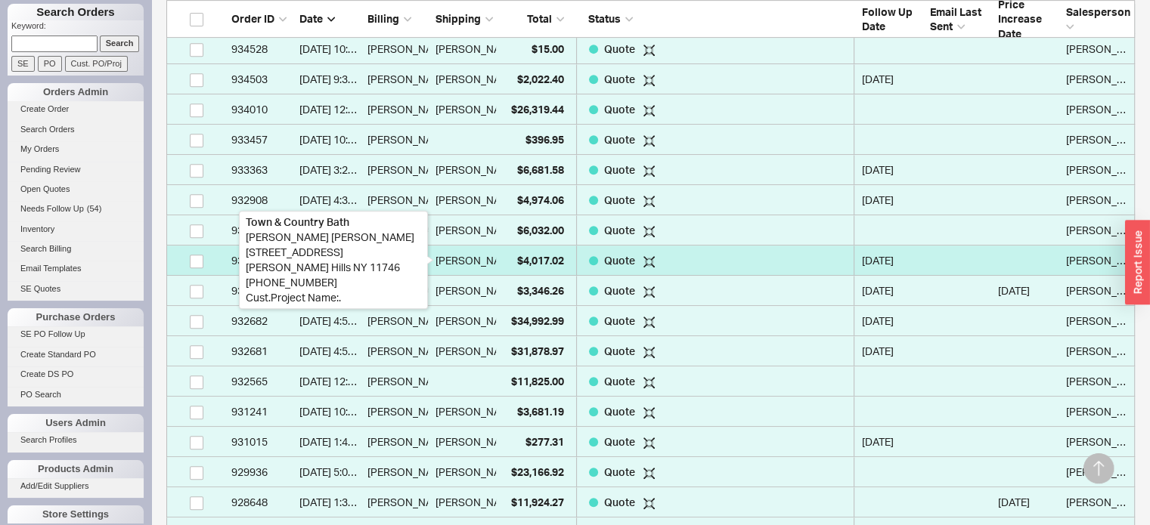
click at [459, 259] on div "Nancy Graffeo" at bounding box center [476, 261] width 83 height 30
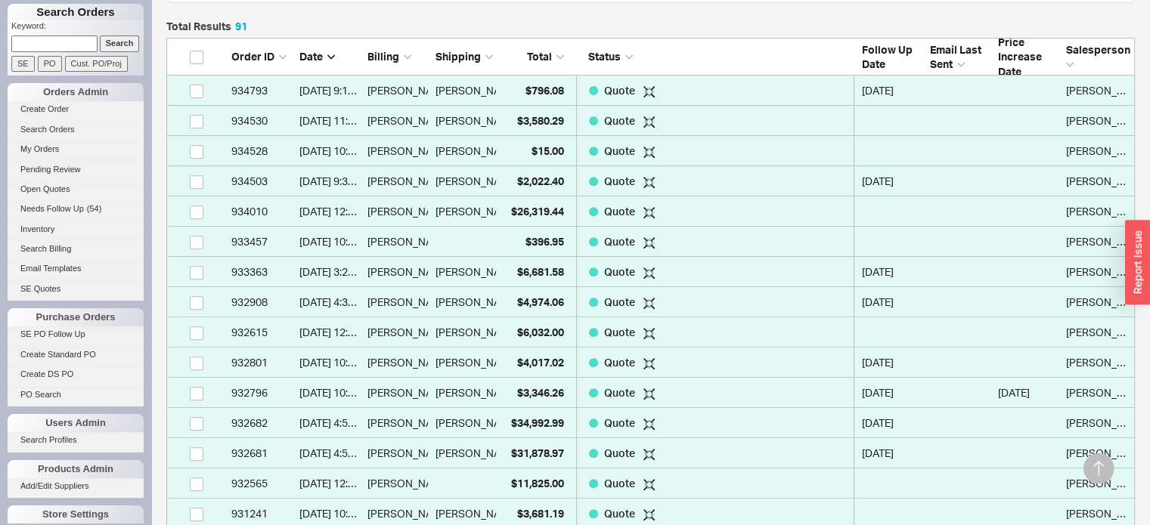
scroll to position [378, 0]
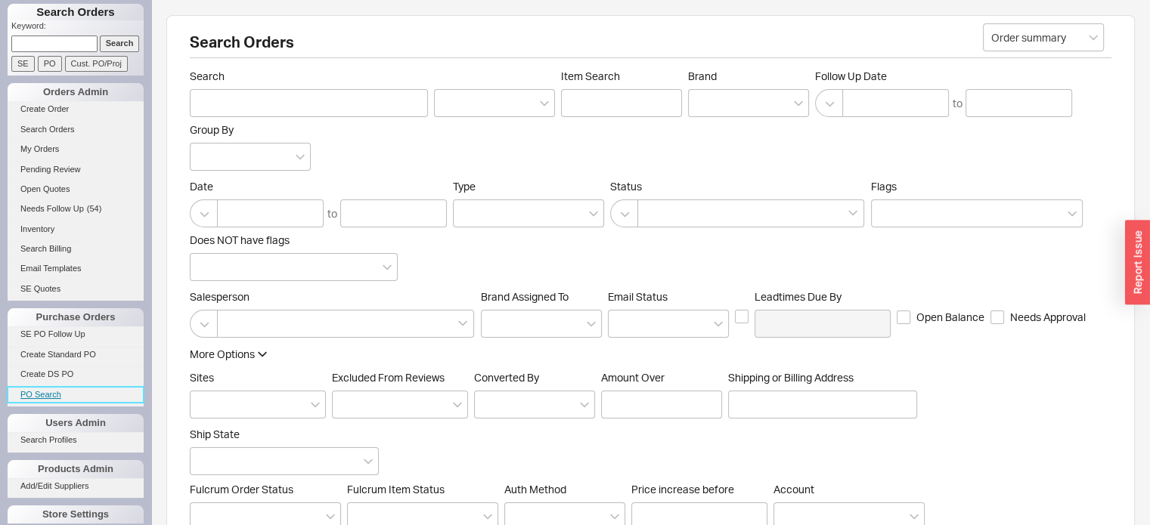
click at [39, 395] on link "PO Search" at bounding box center [76, 395] width 136 height 16
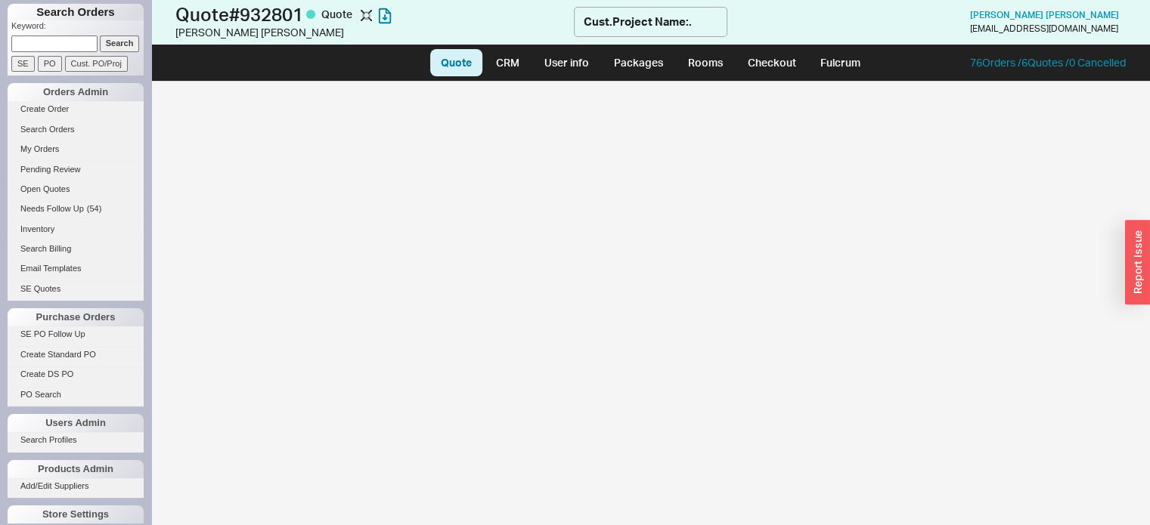
select select "LOW"
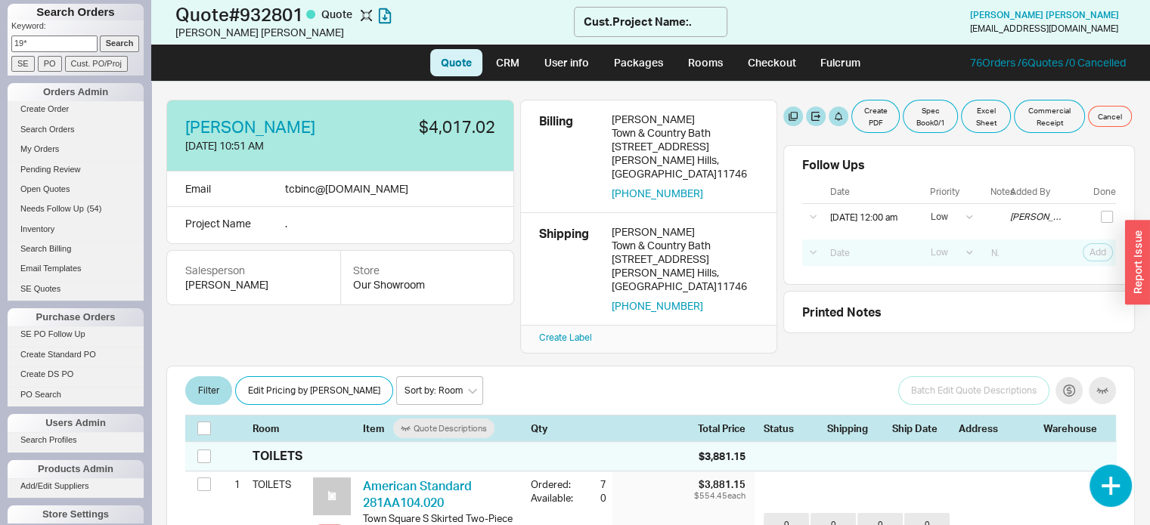
type input "19*"
click at [100, 36] on input "Search" at bounding box center [120, 44] width 40 height 16
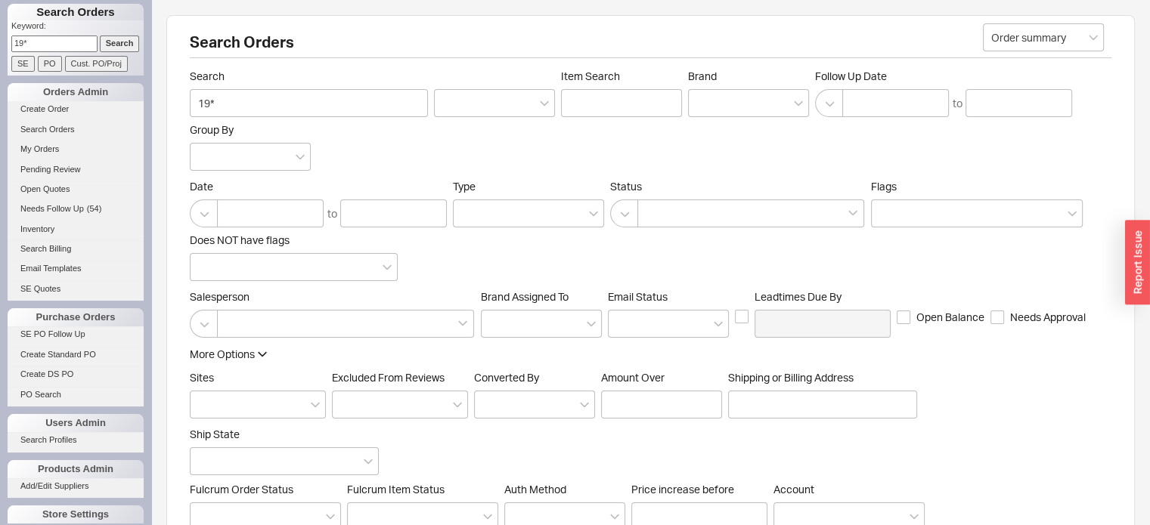
scroll to position [12, 12]
